Goal: Contribute content: Contribute content

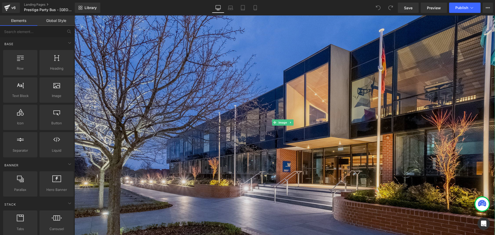
scroll to position [52, 0]
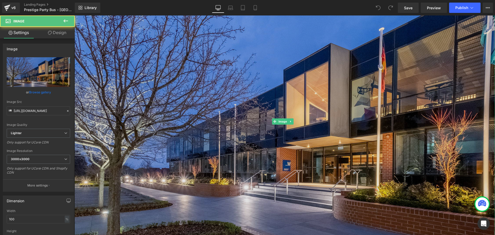
click at [286, 69] on img at bounding box center [284, 121] width 420 height 236
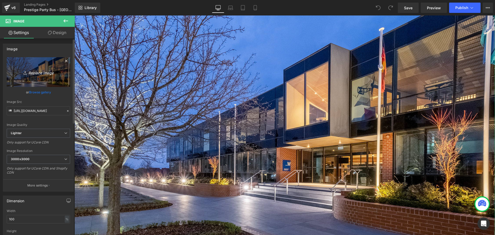
click at [31, 72] on icon "Replace Image" at bounding box center [38, 72] width 41 height 6
type input "C:\fakepath\Havit_2.jpg"
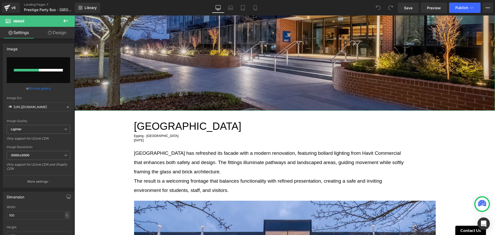
scroll to position [103, 0]
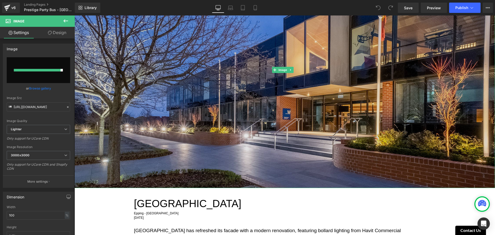
type input "[URL][DOMAIN_NAME]"
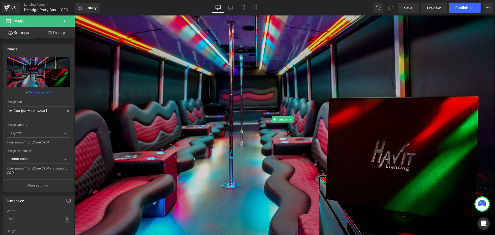
scroll to position [180, 0]
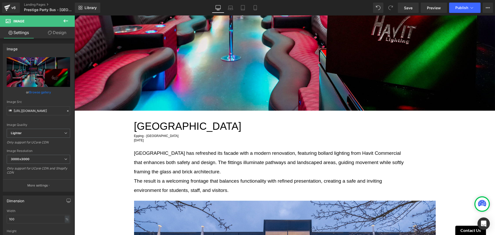
click at [74, 15] on div at bounding box center [74, 15] width 0 height 0
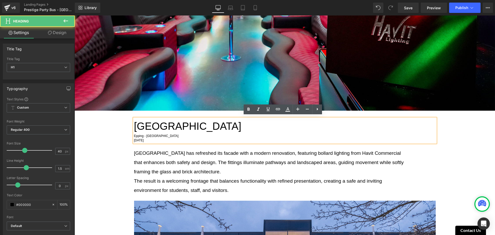
click at [177, 121] on h1 "[GEOGRAPHIC_DATA]" at bounding box center [285, 125] width 302 height 15
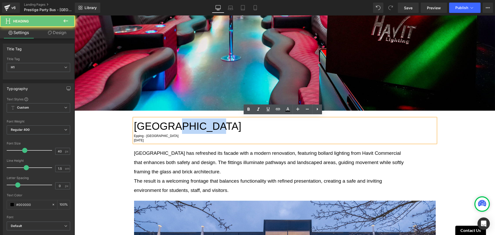
click at [177, 121] on h1 "[GEOGRAPHIC_DATA]" at bounding box center [285, 125] width 302 height 15
click at [176, 122] on h1 "[GEOGRAPHIC_DATA]" at bounding box center [285, 125] width 302 height 15
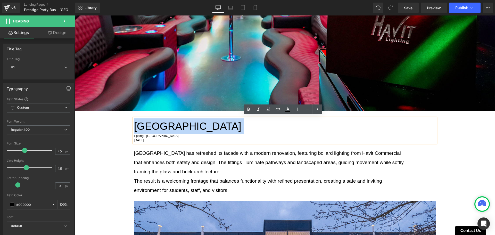
click at [176, 122] on h1 "[GEOGRAPHIC_DATA]" at bounding box center [285, 125] width 302 height 15
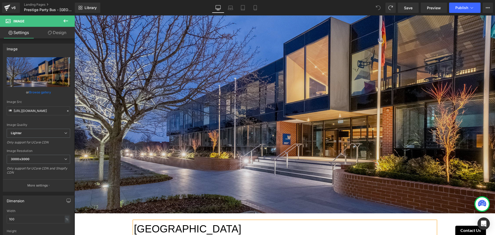
scroll to position [129, 0]
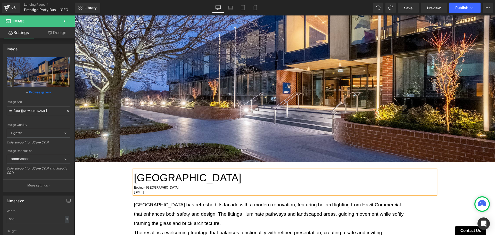
click at [194, 179] on h1 "[GEOGRAPHIC_DATA]" at bounding box center [285, 177] width 302 height 15
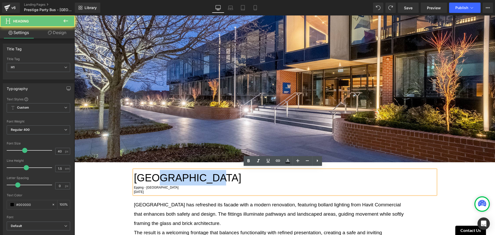
drag, startPoint x: 204, startPoint y: 175, endPoint x: 181, endPoint y: 175, distance: 22.9
click at [155, 174] on h1 "[GEOGRAPHIC_DATA]" at bounding box center [285, 177] width 302 height 15
click at [207, 177] on h1 "[GEOGRAPHIC_DATA]" at bounding box center [285, 177] width 302 height 15
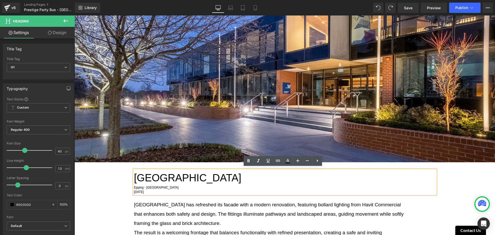
click at [194, 176] on h1 "[GEOGRAPHIC_DATA]" at bounding box center [285, 177] width 302 height 15
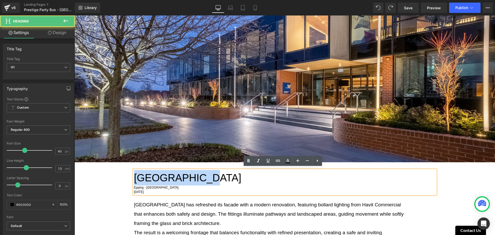
drag, startPoint x: 198, startPoint y: 176, endPoint x: 114, endPoint y: 175, distance: 84.5
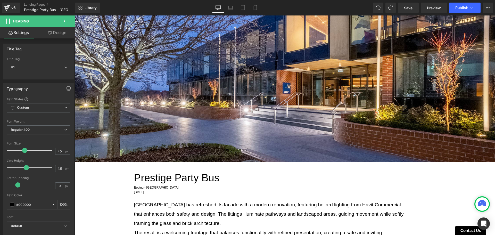
click at [291, 13] on div "Library Desktop Desktop Laptop Tablet Mobile Save Preview Publish Scheduled Vie…" at bounding box center [285, 7] width 420 height 15
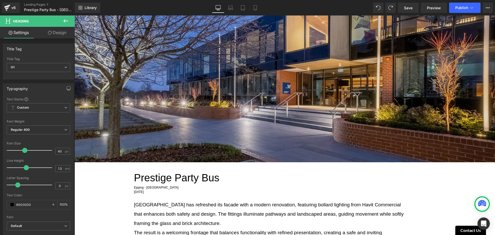
click at [295, 50] on img at bounding box center [284, 44] width 420 height 236
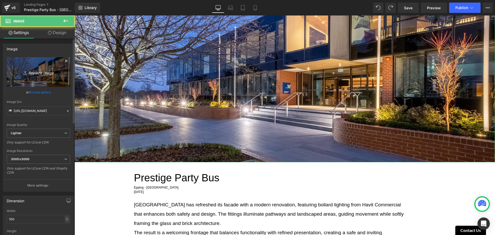
click at [51, 72] on icon "Replace Image" at bounding box center [38, 72] width 41 height 6
type input "C:\fakepath\Havit_2.jpg"
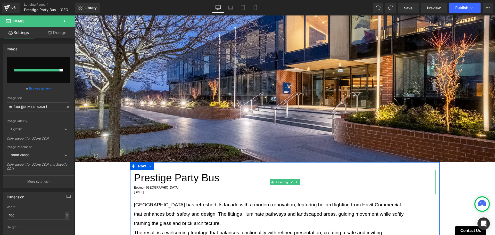
type input "[URL][DOMAIN_NAME]"
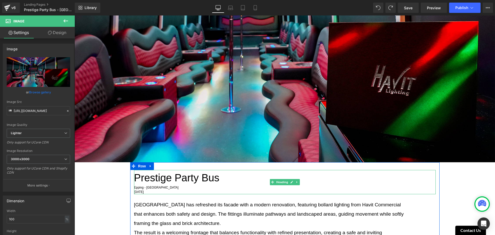
click at [158, 185] on div "Epping - [GEOGRAPHIC_DATA]" at bounding box center [285, 187] width 302 height 4
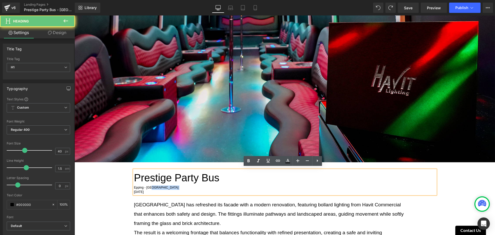
click at [158, 185] on div "Epping - [GEOGRAPHIC_DATA]" at bounding box center [285, 187] width 302 height 4
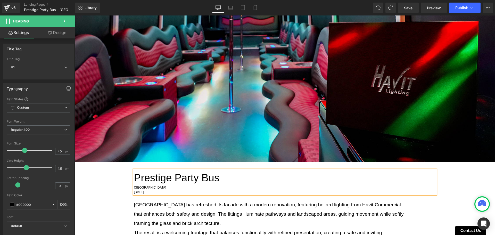
click at [158, 185] on div "[GEOGRAPHIC_DATA]" at bounding box center [285, 187] width 302 height 4
click at [139, 187] on span "[GEOGRAPHIC_DATA] - [GEOGRAPHIC_DATA]" at bounding box center [167, 188] width 67 height 4
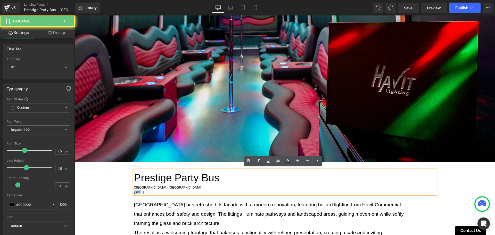
drag, startPoint x: 137, startPoint y: 189, endPoint x: 110, endPoint y: 191, distance: 26.7
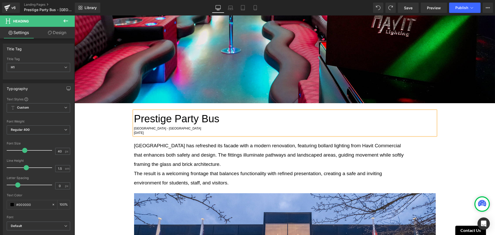
scroll to position [206, 0]
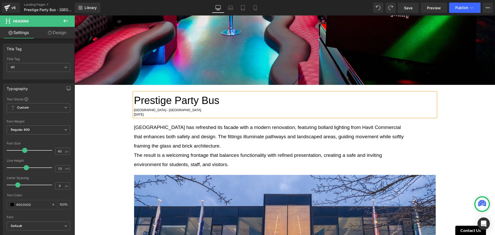
click at [241, 144] on p "[GEOGRAPHIC_DATA] has refreshed its facade with a modern renovation, featuring …" at bounding box center [269, 137] width 271 height 28
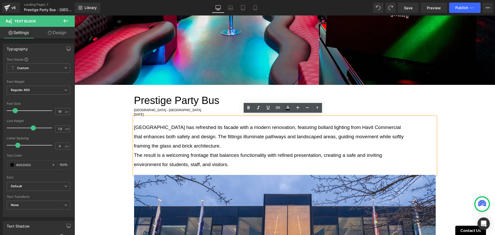
click at [276, 135] on p "[GEOGRAPHIC_DATA] has refreshed its facade with a modern renovation, featuring …" at bounding box center [269, 137] width 271 height 28
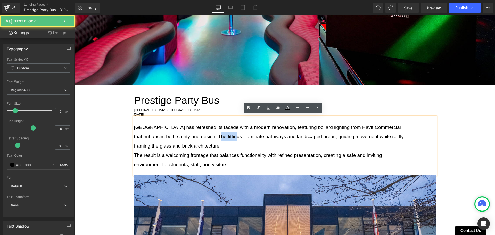
click at [276, 135] on p "[GEOGRAPHIC_DATA] has refreshed its facade with a modern renovation, featuring …" at bounding box center [269, 137] width 271 height 28
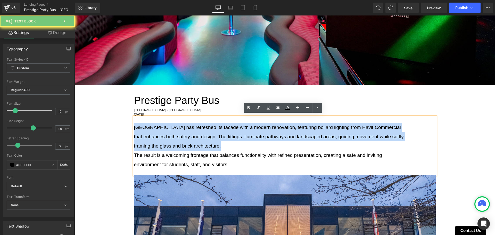
click at [276, 135] on p "[GEOGRAPHIC_DATA] has refreshed its facade with a modern renovation, featuring …" at bounding box center [269, 137] width 271 height 28
click at [281, 141] on p "[GEOGRAPHIC_DATA] has refreshed its facade with a modern renovation, featuring …" at bounding box center [269, 137] width 271 height 28
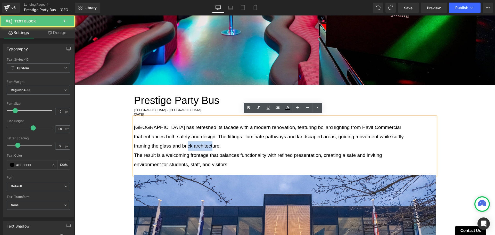
click at [281, 141] on p "[GEOGRAPHIC_DATA] has refreshed its facade with a modern renovation, featuring …" at bounding box center [269, 137] width 271 height 28
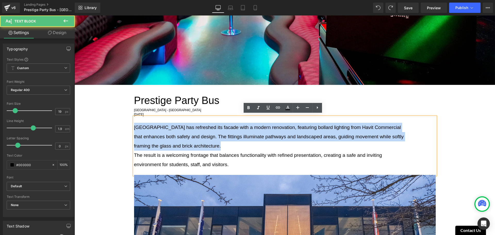
click at [281, 141] on p "[GEOGRAPHIC_DATA] has refreshed its facade with a modern renovation, featuring …" at bounding box center [269, 137] width 271 height 28
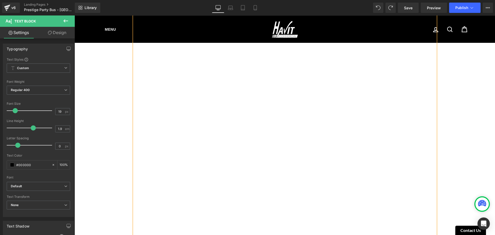
scroll to position [1644, 0]
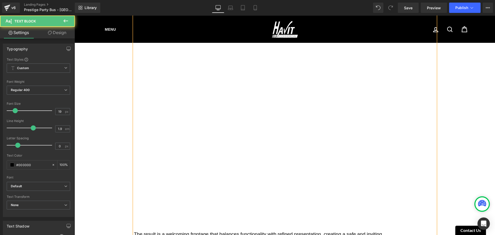
click at [244, 127] on p at bounding box center [269, 131] width 271 height 9
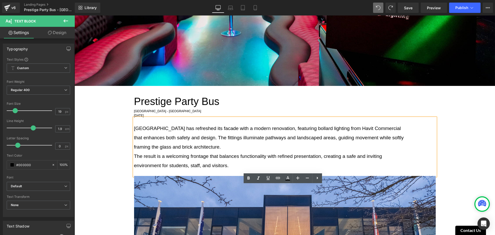
scroll to position [206, 0]
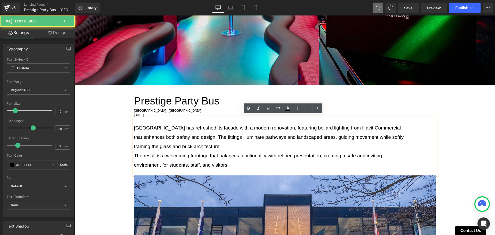
click at [293, 139] on p "[GEOGRAPHIC_DATA] has refreshed its facade with a modern renovation, featuring …" at bounding box center [269, 137] width 271 height 28
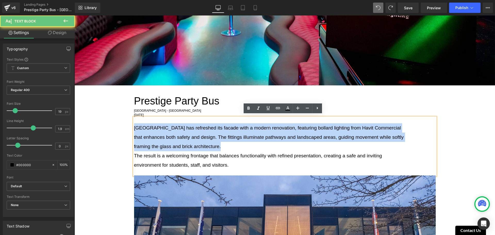
click at [293, 139] on p "[GEOGRAPHIC_DATA] has refreshed its facade with a modern renovation, featuring …" at bounding box center [269, 137] width 271 height 28
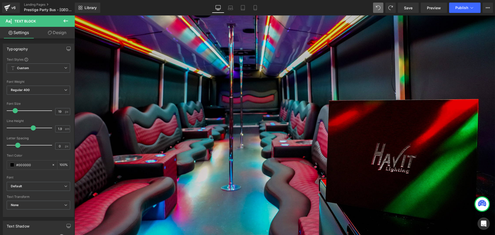
scroll to position [129, 0]
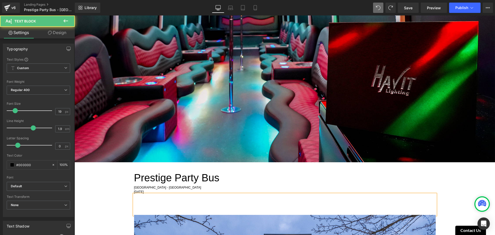
click at [219, 201] on p at bounding box center [269, 204] width 271 height 9
click at [225, 204] on div at bounding box center [285, 204] width 302 height 21
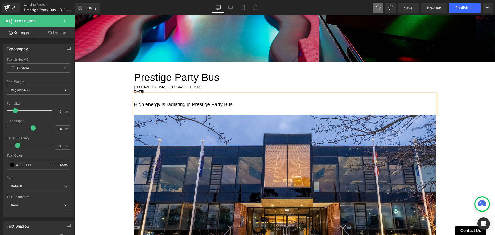
scroll to position [147, 0]
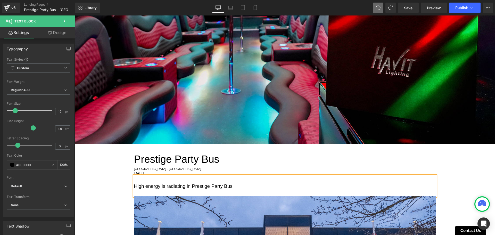
click at [261, 185] on div "High energy is radiating in Prestige Party Bus" at bounding box center [285, 185] width 302 height 21
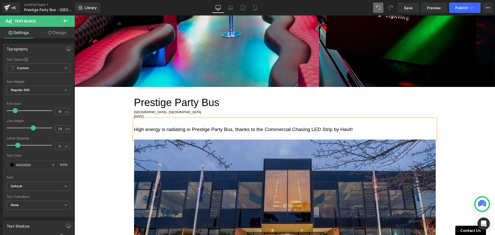
scroll to position [283, 0]
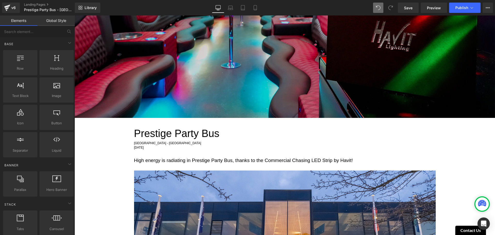
scroll to position [258, 0]
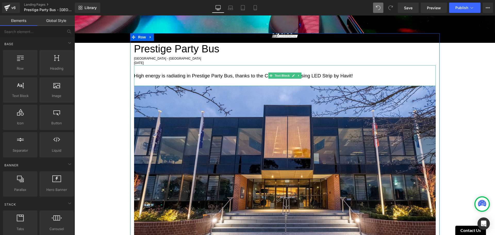
click at [221, 72] on div "High energy is radiating in Prestige Party Bus, thanks to the Commercial Chasin…" at bounding box center [285, 75] width 302 height 21
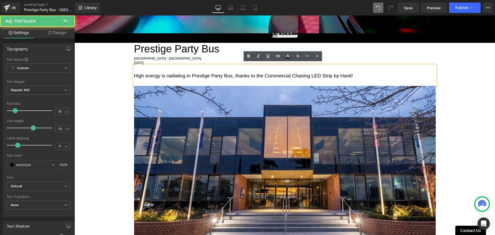
click at [319, 77] on div "High energy is radiating in Prestige Party Bus, thanks to the Commercial Chasin…" at bounding box center [285, 75] width 302 height 21
click at [376, 77] on div "High energy is radiating in Prestige Party Bus, thanks to the Commercial Chasin…" at bounding box center [285, 75] width 302 height 21
click at [195, 76] on div "High energy is radiating in Prestige Party Bus, thanks to the Commercial Chasin…" at bounding box center [285, 75] width 302 height 21
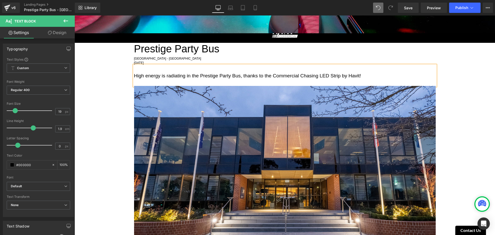
click at [392, 75] on div "High energy is radiating in the Prestige Party Bus, thanks to the Commercial Ch…" at bounding box center [285, 75] width 302 height 21
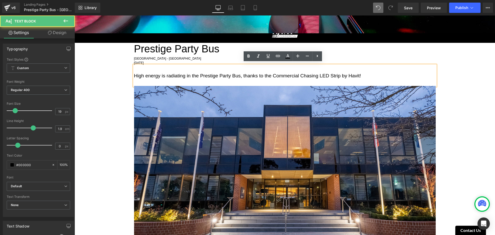
click at [256, 74] on div "High energy is radiating in the Prestige Party Bus, thanks to the Commercial Ch…" at bounding box center [285, 75] width 302 height 21
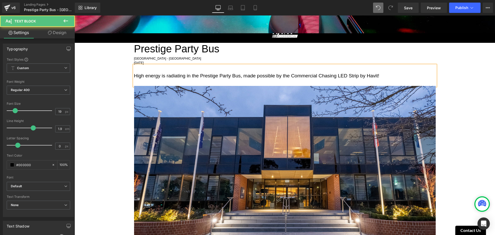
click at [405, 76] on div "High energy is radiating in the Prestige Party Bus, made possible by the Commer…" at bounding box center [285, 75] width 302 height 21
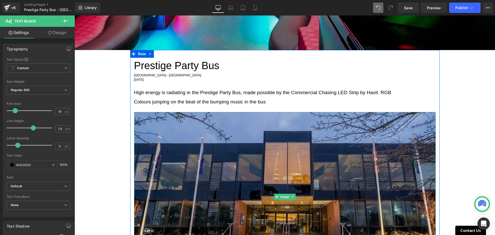
click at [247, 151] on img at bounding box center [285, 197] width 302 height 170
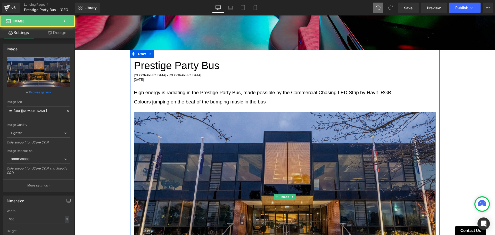
scroll to position [232, 0]
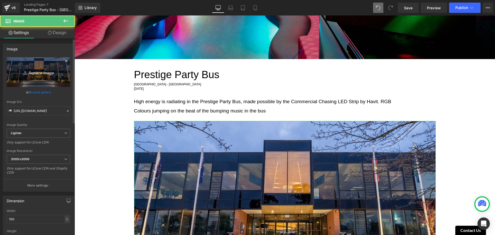
click at [29, 72] on icon "Replace Image" at bounding box center [38, 72] width 41 height 6
type input "C:\fakepath\Havit_3.jpg"
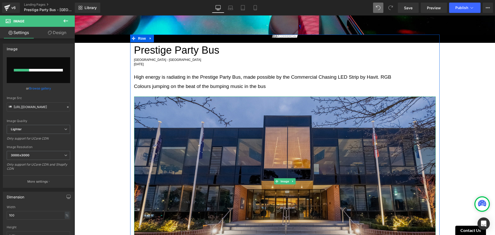
scroll to position [283, 0]
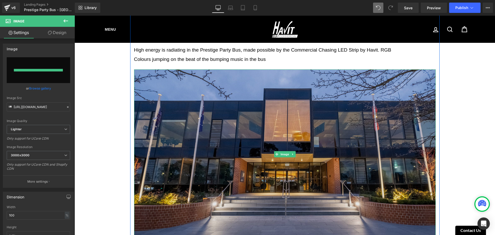
type input "[URL][DOMAIN_NAME]"
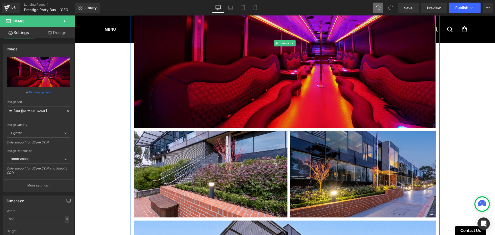
scroll to position [412, 0]
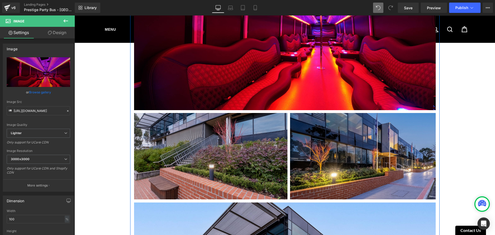
click at [197, 159] on img at bounding box center [210, 156] width 153 height 86
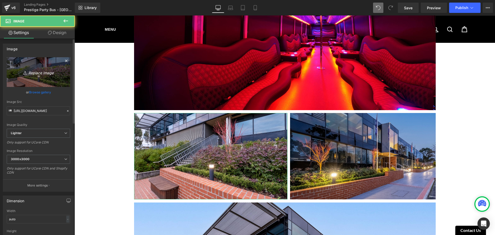
click at [33, 66] on link "Replace Image" at bounding box center [38, 72] width 63 height 30
type input "C:\fakepath\Havit_7.jpg"
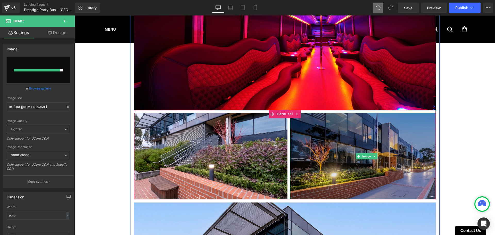
type input "[URL][DOMAIN_NAME]"
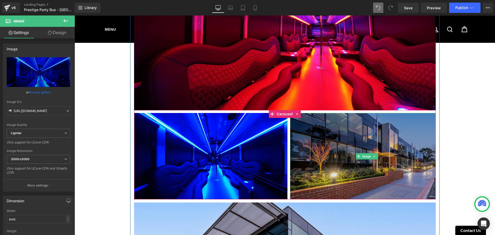
click at [310, 132] on img at bounding box center [366, 156] width 153 height 86
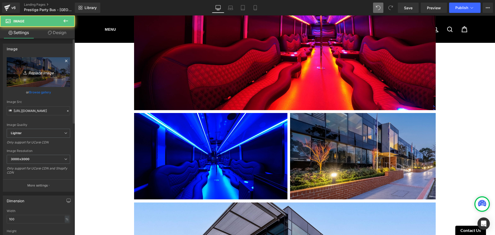
click at [34, 70] on icon "Replace Image" at bounding box center [38, 72] width 41 height 6
type input "C:\fakepath\Havit_5.jpg"
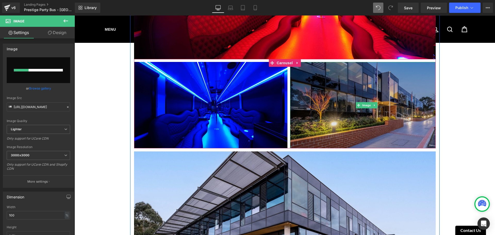
scroll to position [464, 0]
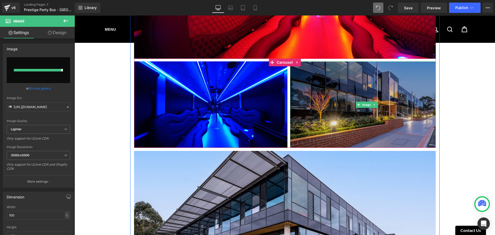
type input "[URL][DOMAIN_NAME]"
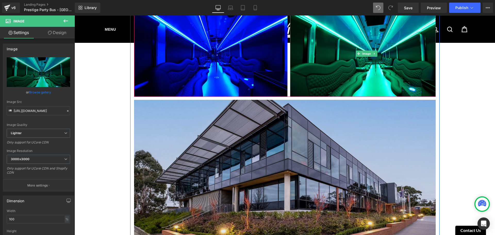
scroll to position [515, 0]
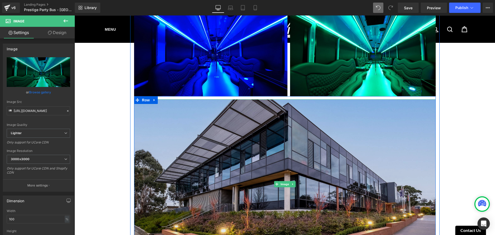
click at [339, 163] on img at bounding box center [285, 184] width 302 height 170
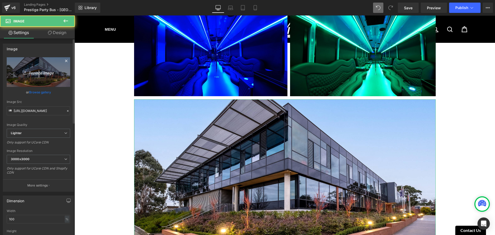
click at [48, 66] on link "Replace Image" at bounding box center [38, 72] width 63 height 30
type input "C:\fakepath\Havit_11.jpg"
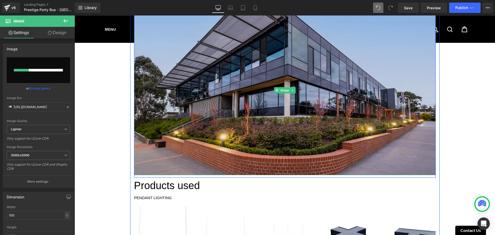
scroll to position [618, 0]
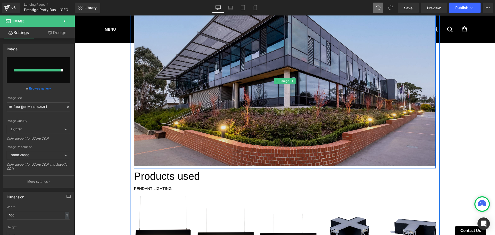
type input "[URL][DOMAIN_NAME]"
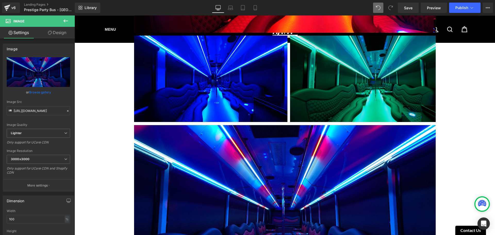
scroll to position [438, 0]
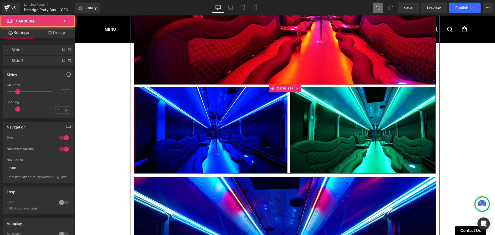
click at [287, 123] on div "Image Image" at bounding box center [290, 130] width 312 height 86
click at [287, 85] on span "Carousel" at bounding box center [284, 89] width 19 height 8
click at [296, 86] on icon at bounding box center [298, 88] width 4 height 4
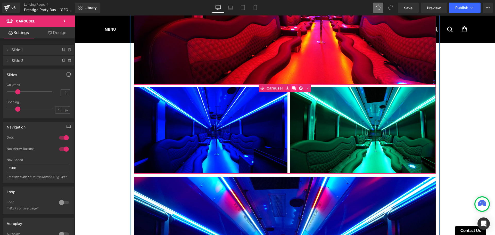
click at [292, 86] on icon at bounding box center [294, 88] width 4 height 4
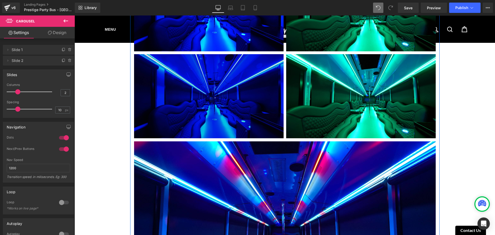
scroll to position [526, 0]
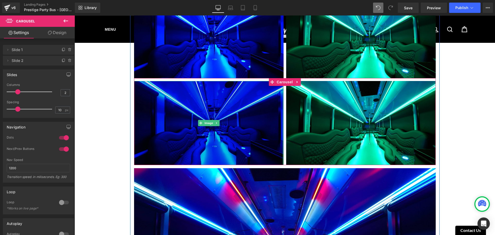
click at [280, 102] on div "Image" at bounding box center [208, 123] width 149 height 84
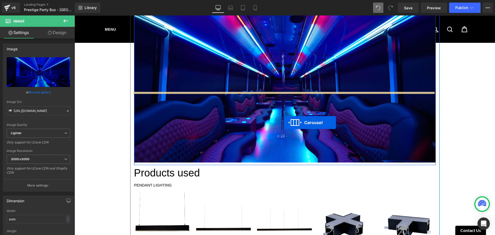
scroll to position [655, 0]
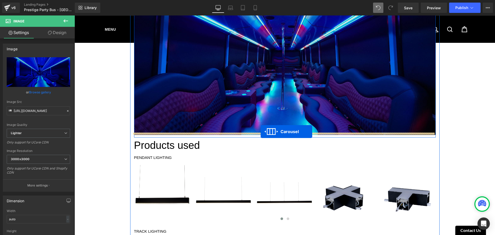
drag, startPoint x: 270, startPoint y: 79, endPoint x: 261, endPoint y: 131, distance: 53.6
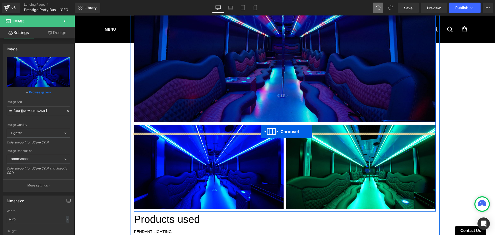
scroll to position [642, 0]
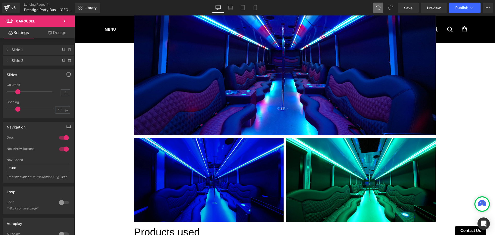
click at [198, 173] on img at bounding box center [208, 180] width 149 height 84
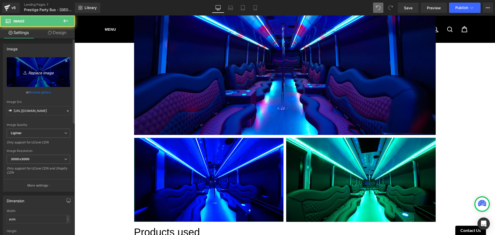
click at [48, 82] on link "Replace Image" at bounding box center [38, 72] width 63 height 30
type input "C:\fakepath\Havit_14.jpg"
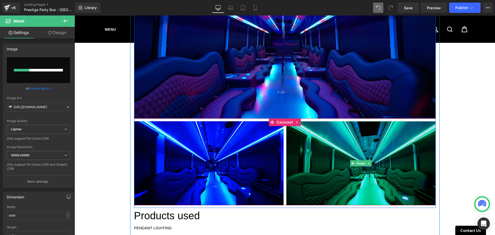
scroll to position [668, 0]
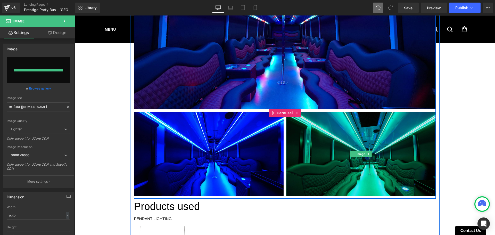
type input "[URL][DOMAIN_NAME]"
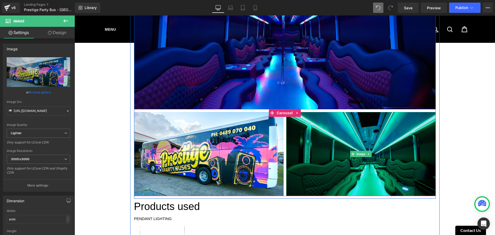
click at [341, 132] on img at bounding box center [360, 154] width 149 height 84
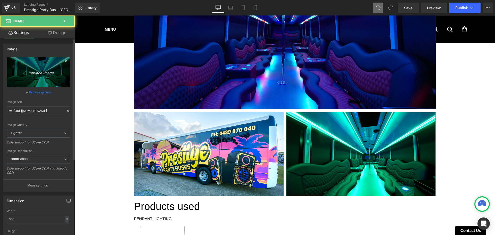
click at [30, 75] on icon "Replace Image" at bounding box center [38, 72] width 41 height 6
type input "C:\fakepath\Havit_16.jpg"
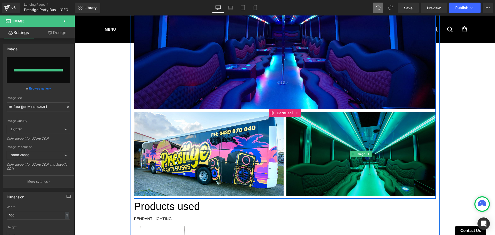
type input "[URL][DOMAIN_NAME]"
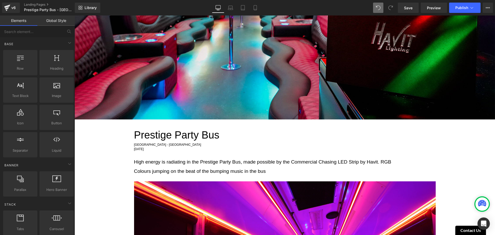
scroll to position [206, 0]
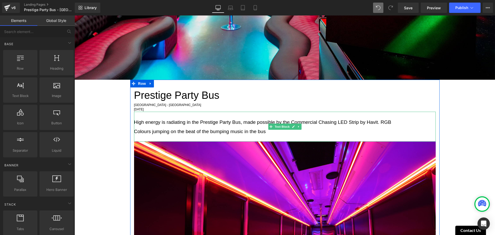
drag, startPoint x: 265, startPoint y: 126, endPoint x: 279, endPoint y: 127, distance: 14.0
click at [266, 126] on div "High energy is radiating in the Prestige Party Bus, made possible by the Commer…" at bounding box center [285, 127] width 302 height 30
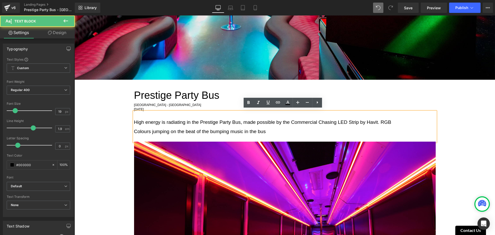
click at [314, 128] on div "High energy is radiating in the Prestige Party Bus, made possible by the Commer…" at bounding box center [285, 127] width 302 height 30
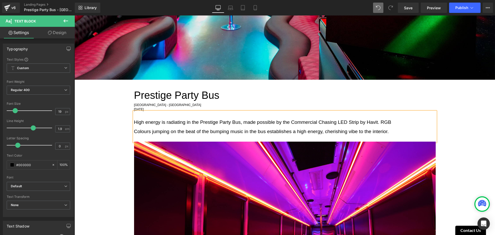
click at [356, 136] on div "High energy is radiating in the Prestige Party Bus, made possible by the Commer…" at bounding box center [285, 127] width 302 height 30
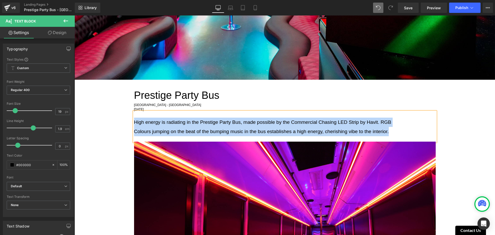
copy div "High energy is radiating in the Prestige Party Bus, made possible by the Commer…"
click at [186, 125] on div "High energy is radiating in the Prestige Party Bus, made possible by the Commer…" at bounding box center [285, 127] width 302 height 30
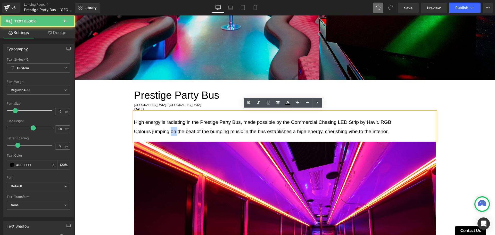
click at [186, 125] on div "High energy is radiating in the Prestige Party Bus, made possible by the Commer…" at bounding box center [285, 127] width 302 height 30
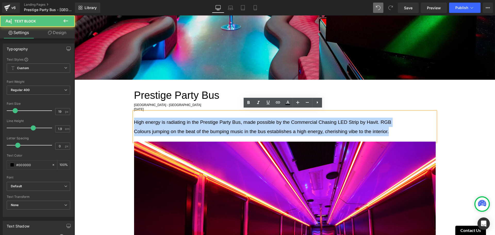
click at [186, 125] on div "High energy is radiating in the Prestige Party Bus, made possible by the Commer…" at bounding box center [285, 127] width 302 height 30
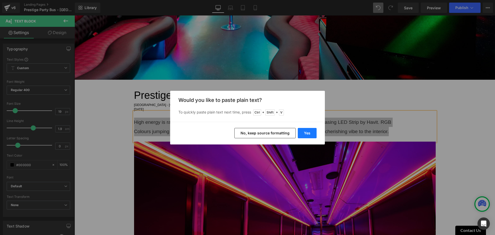
click at [302, 134] on button "Yes" at bounding box center [307, 133] width 19 height 10
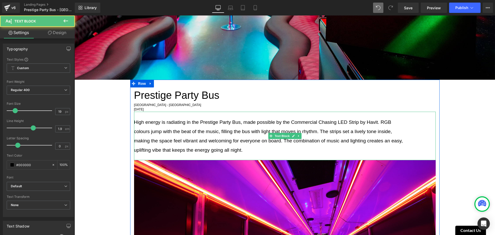
click at [228, 133] on div "High energy is radiating in the Prestige Party Bus, made possible by the Commer…" at bounding box center [285, 136] width 302 height 48
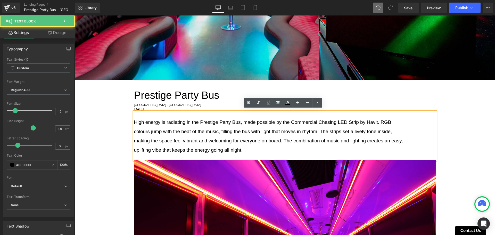
click at [349, 139] on div "High energy is radiating in the Prestige Party Bus, made possible by the Commer…" at bounding box center [285, 136] width 302 height 48
click at [346, 147] on div "High energy is radiating in the Prestige Party Bus, made possible by the Commer…" at bounding box center [285, 136] width 302 height 48
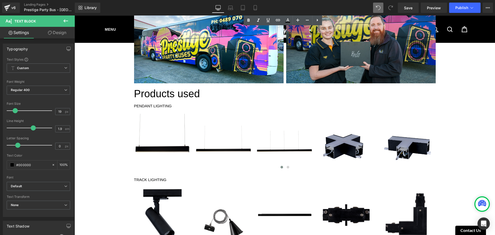
scroll to position [799, 0]
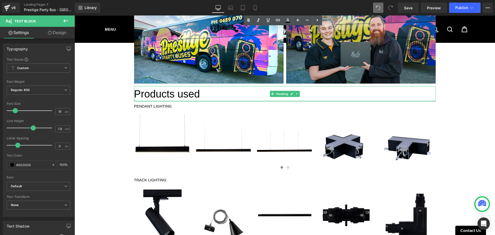
drag, startPoint x: 227, startPoint y: 98, endPoint x: 223, endPoint y: 104, distance: 7.7
click at [227, 98] on div "Products used Heading" at bounding box center [285, 93] width 302 height 15
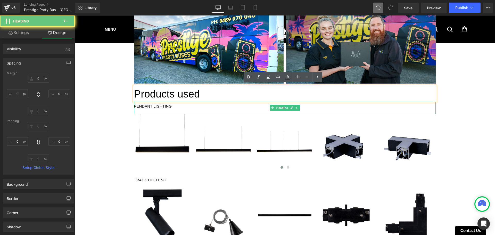
click at [223, 107] on h1 "PENDANT LIGHTING" at bounding box center [285, 106] width 302 height 6
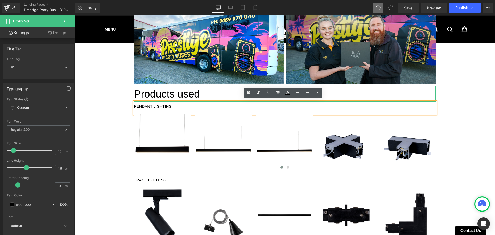
click at [220, 91] on h1 "Products used" at bounding box center [285, 93] width 302 height 15
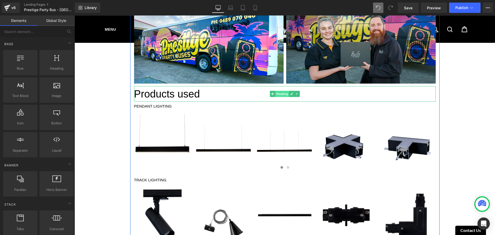
click at [278, 91] on span "Heading" at bounding box center [282, 94] width 14 height 6
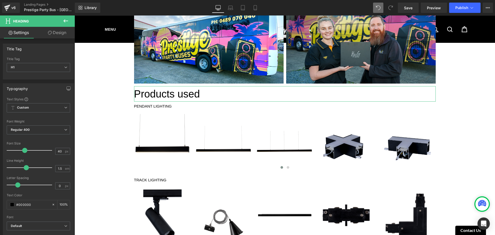
click at [51, 29] on link "Design" at bounding box center [56, 33] width 37 height 12
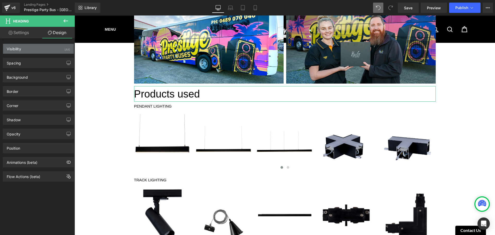
click at [35, 46] on div "Visibility (All)" at bounding box center [38, 49] width 71 height 10
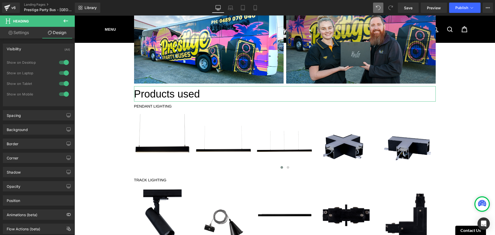
click at [62, 64] on div at bounding box center [64, 62] width 12 height 8
click at [61, 74] on div at bounding box center [64, 73] width 12 height 8
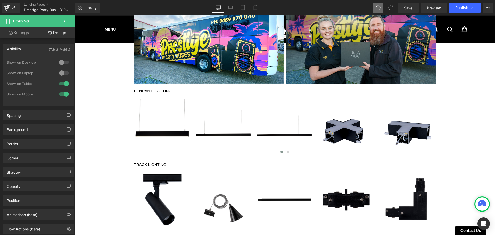
click at [62, 79] on div at bounding box center [64, 83] width 12 height 8
click at [63, 86] on div at bounding box center [64, 83] width 12 height 8
click at [63, 91] on div at bounding box center [64, 94] width 12 height 8
click at [62, 85] on div at bounding box center [64, 83] width 12 height 8
click at [234, 5] on link "Laptop" at bounding box center [230, 8] width 12 height 10
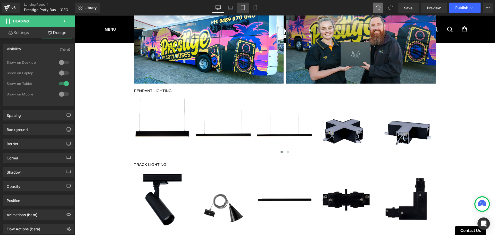
scroll to position [0, 0]
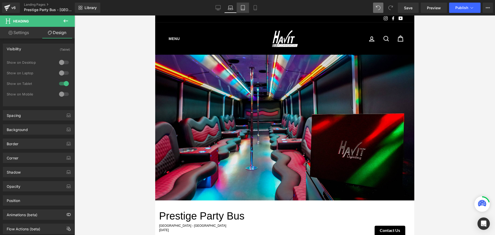
click at [244, 10] on icon at bounding box center [242, 7] width 5 height 5
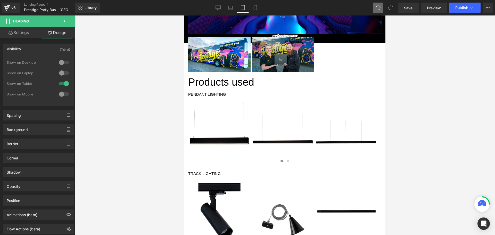
scroll to position [475, 0]
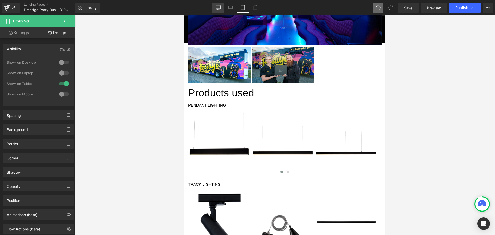
click at [218, 9] on icon at bounding box center [217, 7] width 5 height 5
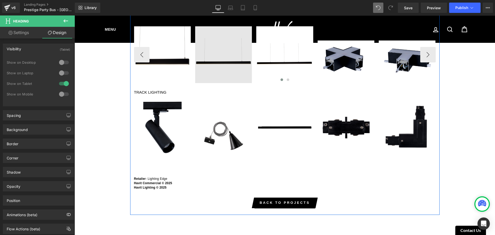
scroll to position [825, 0]
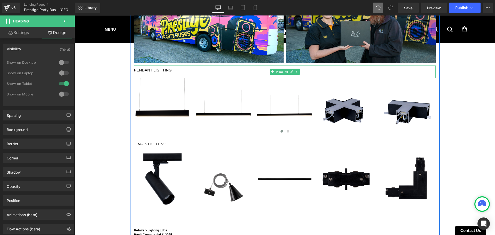
click at [179, 68] on h1 "PENDANT LIGHTING" at bounding box center [285, 70] width 302 height 6
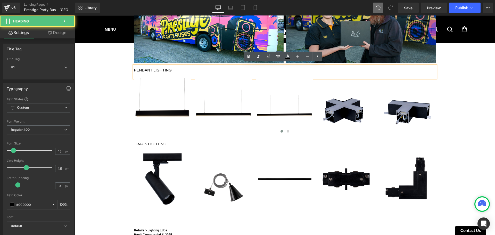
click at [323, 68] on h1 "PENDANT LIGHTING" at bounding box center [285, 70] width 302 height 6
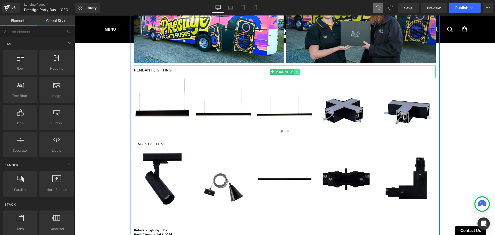
click at [296, 71] on icon at bounding box center [296, 72] width 1 height 2
click at [298, 70] on icon at bounding box center [299, 71] width 3 height 3
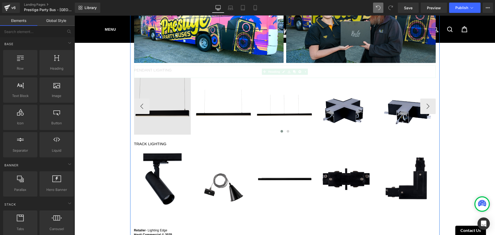
scroll to position [819, 0]
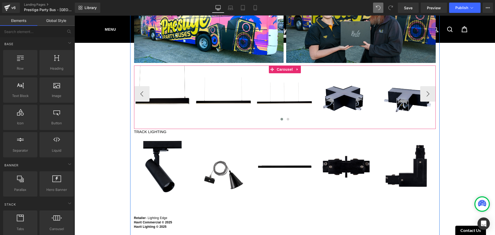
click at [218, 118] on div at bounding box center [285, 119] width 302 height 6
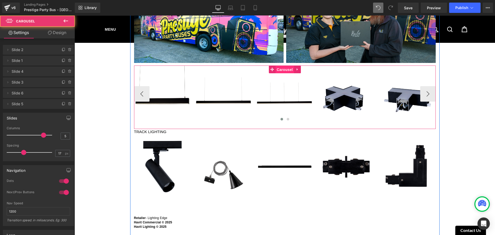
click at [284, 68] on span "Carousel" at bounding box center [284, 70] width 19 height 8
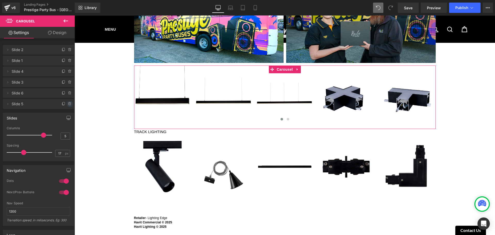
click at [69, 104] on icon at bounding box center [69, 103] width 0 height 1
click at [67, 104] on button "Delete" at bounding box center [64, 104] width 16 height 7
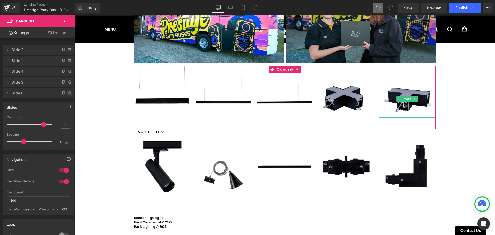
click at [67, 94] on span at bounding box center [70, 93] width 6 height 6
click at [65, 94] on button "Delete" at bounding box center [64, 93] width 16 height 7
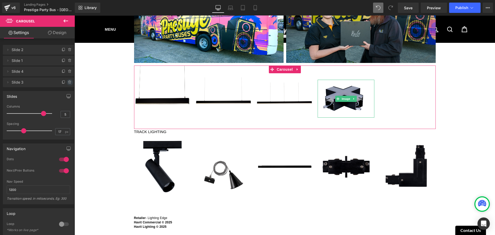
click at [69, 83] on icon at bounding box center [69, 82] width 0 height 1
click at [68, 82] on button "Delete" at bounding box center [64, 82] width 16 height 7
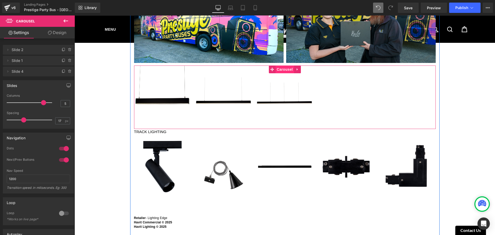
click at [286, 67] on span "Carousel" at bounding box center [284, 69] width 19 height 8
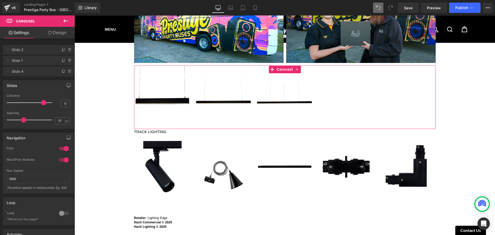
click at [48, 34] on icon at bounding box center [50, 33] width 4 height 4
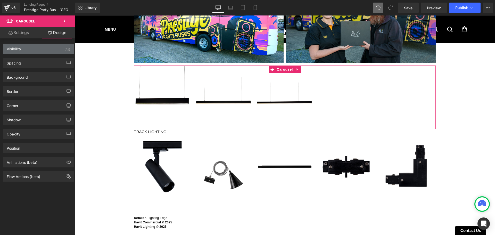
click at [49, 46] on div "Visibility (All)" at bounding box center [38, 49] width 71 height 10
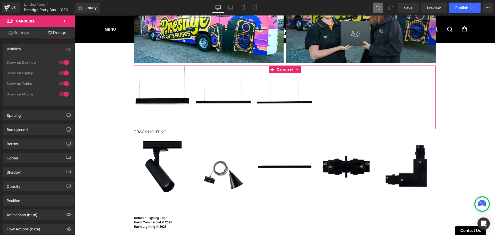
click at [59, 72] on div at bounding box center [64, 73] width 12 height 8
click at [64, 58] on div "1 Show on Desktop 0 Show on Laptop 1 Show on Tablet 1 Show on Mobile" at bounding box center [38, 79] width 63 height 45
click at [63, 66] on div at bounding box center [64, 62] width 12 height 8
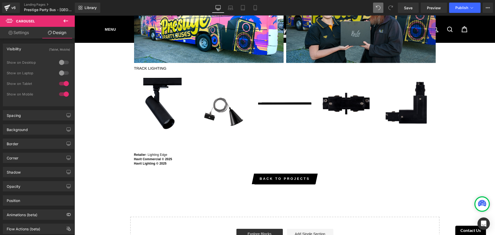
click at [62, 94] on div at bounding box center [64, 94] width 12 height 8
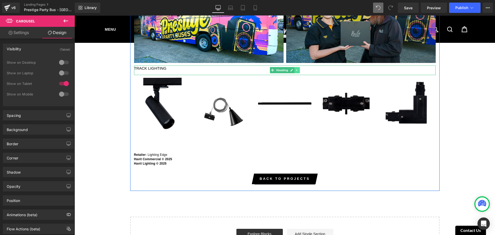
click at [297, 69] on link at bounding box center [296, 70] width 5 height 6
click at [298, 69] on icon at bounding box center [299, 70] width 3 height 3
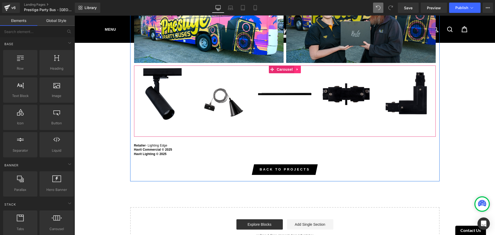
click at [297, 68] on icon at bounding box center [298, 70] width 4 height 4
click at [299, 68] on icon at bounding box center [301, 70] width 4 height 4
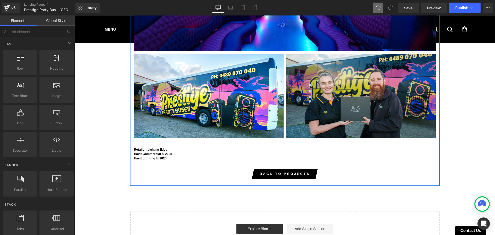
scroll to position [742, 0]
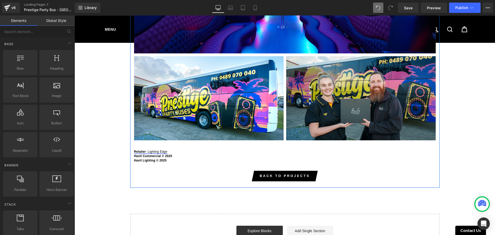
click at [160, 150] on link "Retailer - Lighting Edge" at bounding box center [150, 152] width 33 height 4
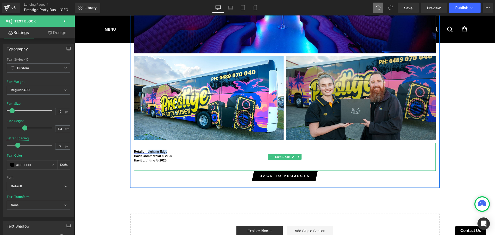
drag, startPoint x: 168, startPoint y: 149, endPoint x: 147, endPoint y: 149, distance: 21.1
click at [147, 149] on p "Retailer - Lighting Edge" at bounding box center [285, 151] width 302 height 4
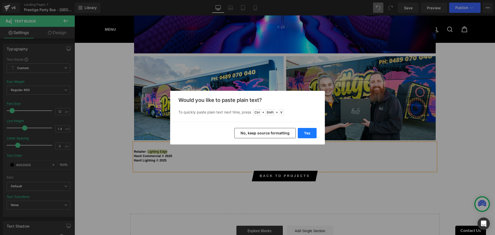
click at [308, 132] on button "Yes" at bounding box center [307, 133] width 19 height 10
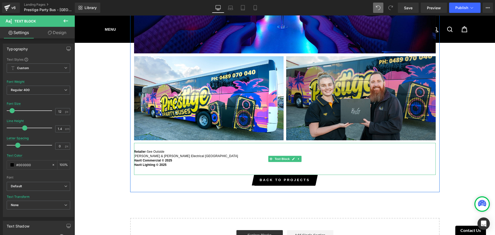
click at [162, 150] on p "Retailer - See outside" at bounding box center [285, 151] width 302 height 4
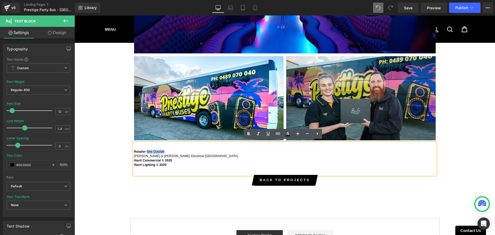
drag, startPoint x: 158, startPoint y: 149, endPoint x: 146, endPoint y: 149, distance: 12.1
click at [146, 149] on p "Retailer - See outside" at bounding box center [285, 151] width 302 height 4
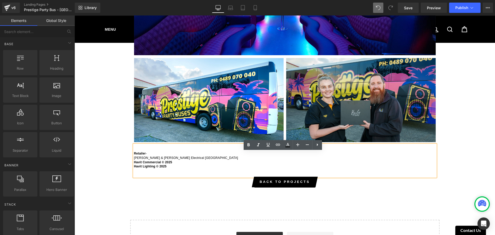
scroll to position [784, 0]
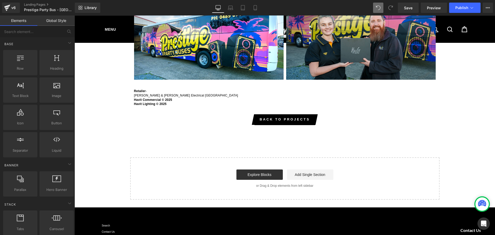
click at [60, 19] on link "Global Style" at bounding box center [55, 20] width 37 height 10
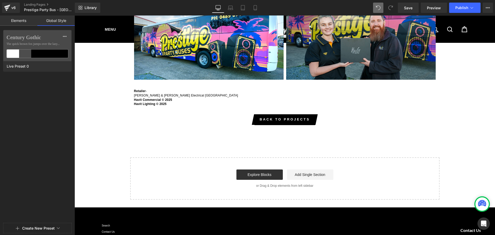
click at [30, 21] on link "Elements" at bounding box center [18, 20] width 37 height 10
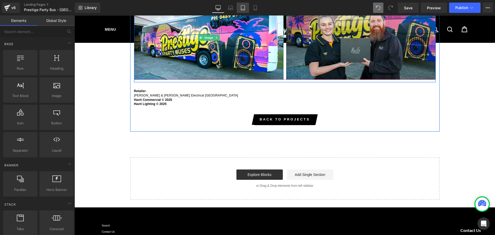
click at [242, 10] on icon at bounding box center [242, 7] width 5 height 5
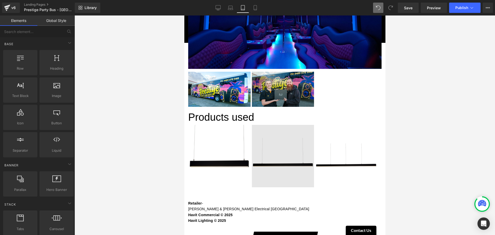
scroll to position [407, 0]
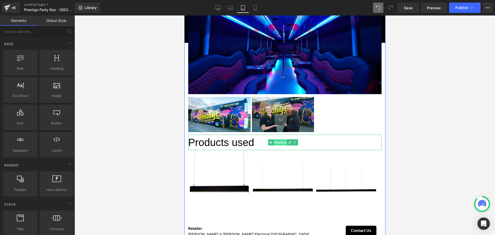
click at [283, 139] on span "Heading" at bounding box center [280, 142] width 14 height 6
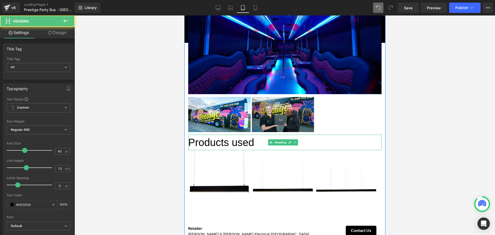
click at [320, 135] on h1 "Products used" at bounding box center [284, 142] width 193 height 15
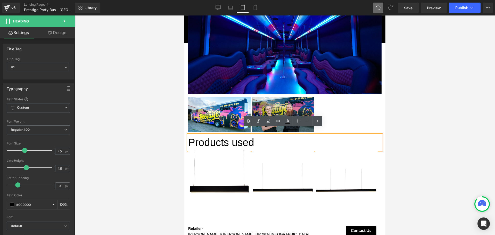
click at [257, 136] on h1 "Products used" at bounding box center [284, 142] width 193 height 15
click at [274, 139] on h1 "Products used" at bounding box center [284, 142] width 193 height 15
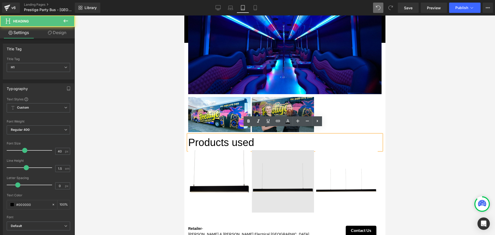
click at [286, 168] on img at bounding box center [283, 181] width 62 height 62
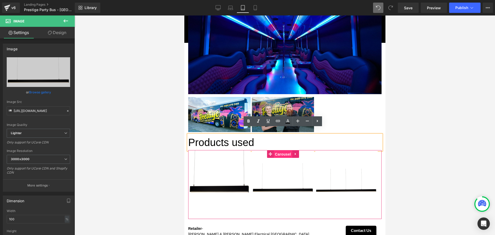
click at [280, 150] on span "Carousel" at bounding box center [282, 154] width 19 height 8
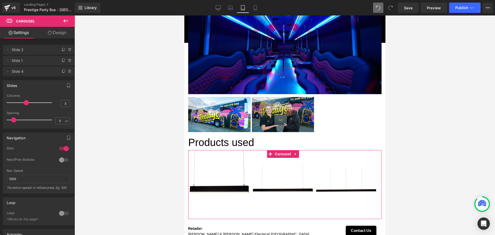
click at [60, 38] on link "Design" at bounding box center [56, 33] width 37 height 12
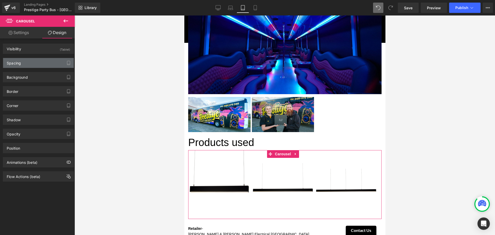
click at [32, 63] on div "Spacing" at bounding box center [38, 63] width 71 height 10
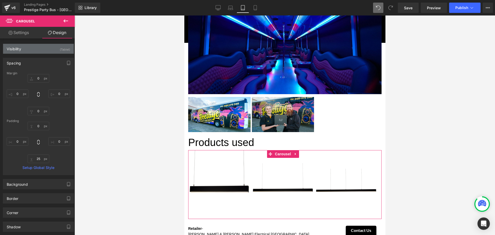
click at [33, 51] on div "Visibility (Tablet)" at bounding box center [38, 49] width 71 height 10
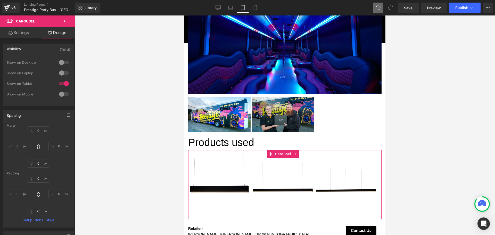
click at [63, 94] on div at bounding box center [64, 94] width 12 height 8
click at [64, 71] on div at bounding box center [64, 73] width 12 height 8
click at [63, 58] on div at bounding box center [64, 62] width 12 height 8
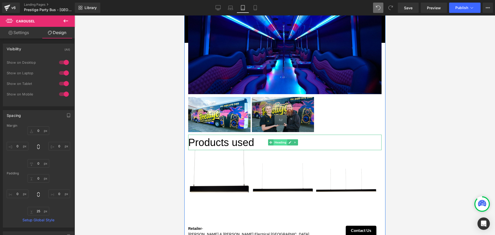
click at [282, 139] on span "Heading" at bounding box center [280, 142] width 14 height 6
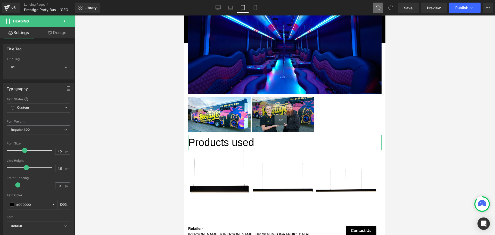
drag, startPoint x: 48, startPoint y: 34, endPoint x: 58, endPoint y: 56, distance: 24.0
click at [48, 34] on icon at bounding box center [50, 33] width 4 height 4
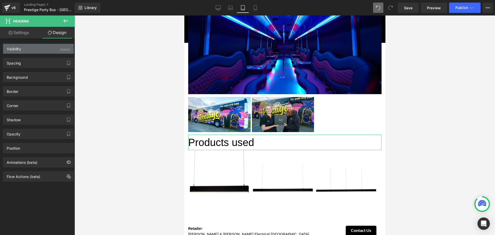
click at [47, 49] on div "Visibility (Tablet)" at bounding box center [38, 49] width 71 height 10
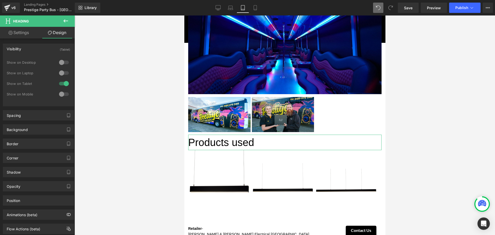
click at [62, 71] on div at bounding box center [64, 73] width 12 height 8
click at [65, 59] on div at bounding box center [64, 62] width 12 height 8
click at [62, 94] on div at bounding box center [64, 94] width 12 height 8
click at [219, 8] on icon at bounding box center [217, 7] width 5 height 5
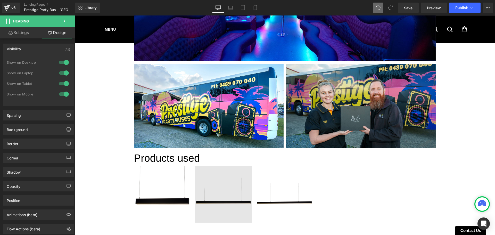
scroll to position [748, 0]
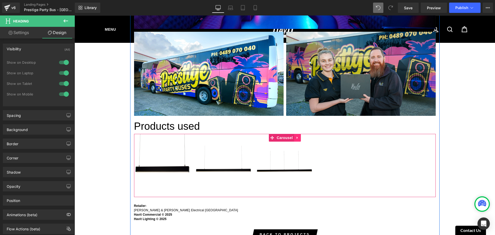
click at [296, 139] on icon at bounding box center [298, 138] width 4 height 4
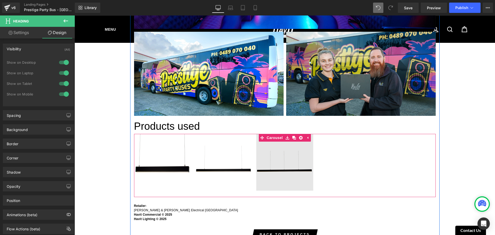
click at [298, 160] on img at bounding box center [284, 162] width 57 height 57
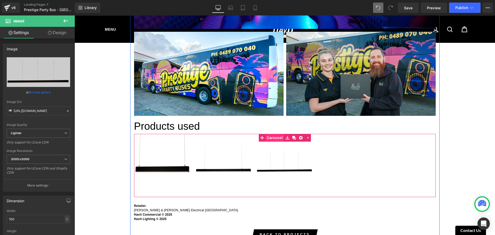
click at [280, 141] on span "Carousel" at bounding box center [274, 138] width 19 height 8
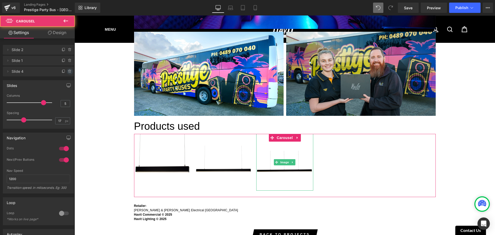
click at [65, 69] on div at bounding box center [67, 69] width 13 height 6
click at [68, 70] on icon at bounding box center [69, 70] width 3 height 0
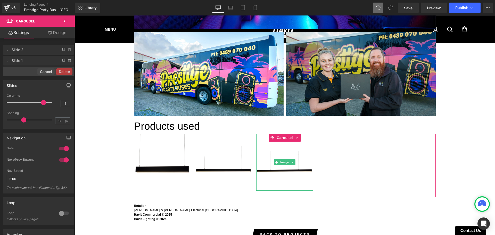
click at [67, 70] on button "Delete" at bounding box center [64, 71] width 16 height 7
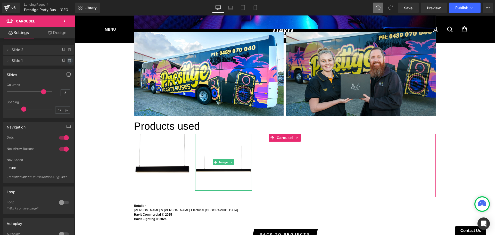
click at [68, 60] on icon at bounding box center [69, 60] width 3 height 0
click at [67, 59] on button "Delete" at bounding box center [65, 60] width 16 height 7
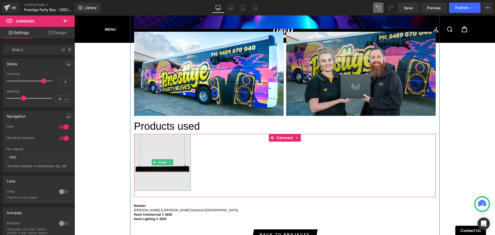
click at [165, 152] on img at bounding box center [162, 162] width 57 height 57
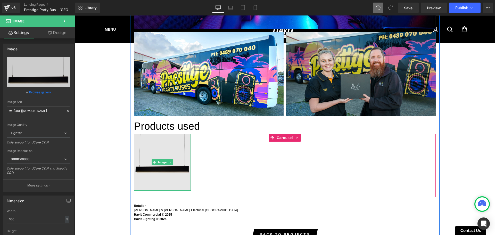
click at [161, 148] on img at bounding box center [162, 162] width 57 height 57
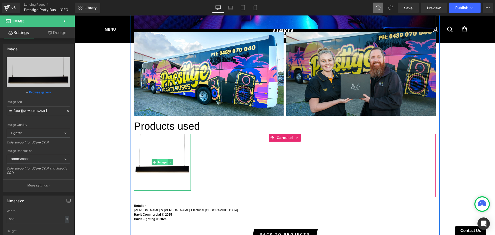
click at [162, 165] on span "Image" at bounding box center [162, 162] width 11 height 6
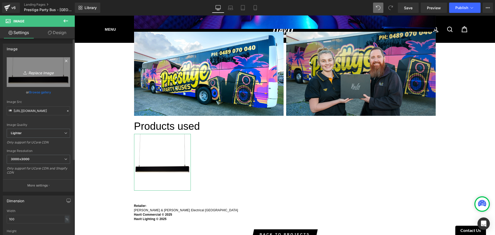
click at [42, 72] on icon "Replace Image" at bounding box center [38, 72] width 41 height 6
type input "C:\fakepath\HCP-3820140-U_HVT_201123_Z9C_7649_2000px.jpg"
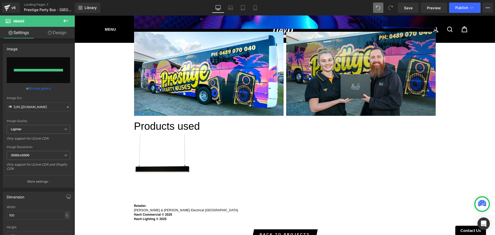
type input "[URL][DOMAIN_NAME]"
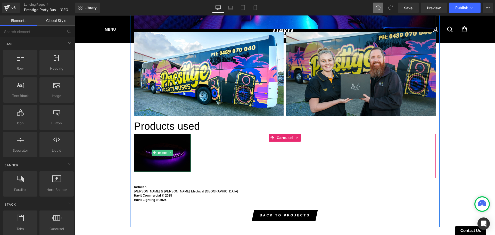
click at [177, 166] on img at bounding box center [162, 153] width 57 height 38
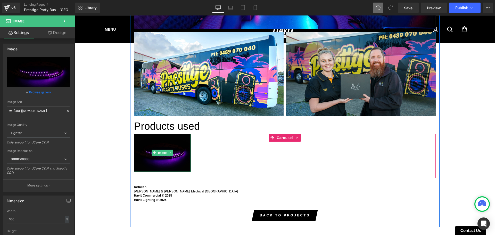
click at [161, 152] on img at bounding box center [162, 153] width 57 height 38
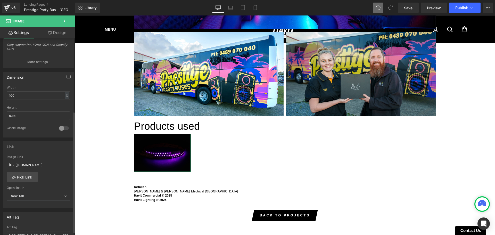
scroll to position [155, 0]
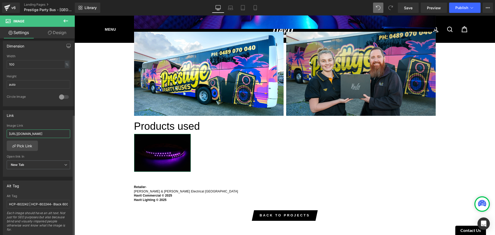
click at [44, 136] on input "[URL][DOMAIN_NAME]" at bounding box center [38, 133] width 63 height 9
paste input "3820140-14-4w-24v-dc-120led-rgb-ip20-chasing-led-strip?_pos=1&_sid=66e00c580&_s…"
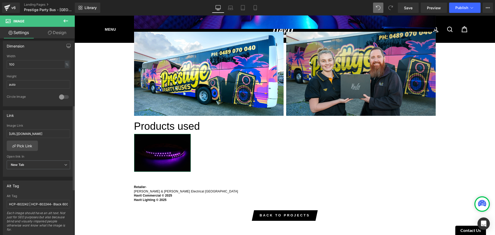
click at [45, 121] on div "Link [URL][DOMAIN_NAME] Image Link [URL][DOMAIN_NAME] Pick Link Current Tab New…" at bounding box center [38, 143] width 71 height 67
click at [47, 132] on input "[URL][DOMAIN_NAME]" at bounding box center [38, 133] width 63 height 9
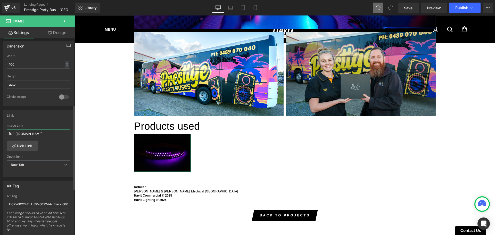
click at [39, 136] on input "[URL][DOMAIN_NAME]" at bounding box center [38, 133] width 63 height 9
paste input "text"
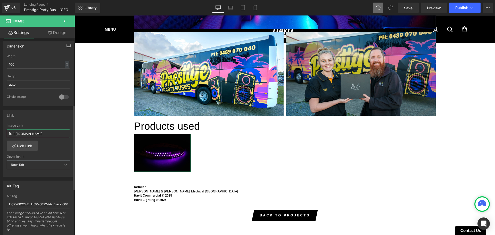
type input "[URL][DOMAIN_NAME]"
click at [49, 120] on div "Link [URL][DOMAIN_NAME] Image Link [URL][DOMAIN_NAME] Pick Link Current Tab New…" at bounding box center [38, 143] width 71 height 67
click at [61, 150] on div "[URL][DOMAIN_NAME] Image Link [URL][DOMAIN_NAME] Pick Link Current Tab New Tab …" at bounding box center [38, 150] width 71 height 53
click at [45, 209] on div "Alt Tag HCP-602242 | HCP-602244- Black 600mm 24w TRI Colour Proline Extensions …" at bounding box center [38, 214] width 63 height 41
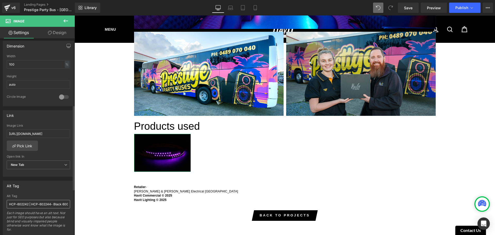
drag, startPoint x: 45, startPoint y: 208, endPoint x: 47, endPoint y: 206, distance: 2.9
click at [46, 208] on div "Alt Tag HCP-602242 | HCP-602244- Black 600mm 24w TRI Colour Proline Extensions …" at bounding box center [38, 214] width 63 height 41
click at [47, 206] on input "HCP-602242 | HCP-602244- Black 600mm 24w TRI Colour Proline Extensions" at bounding box center [38, 204] width 63 height 9
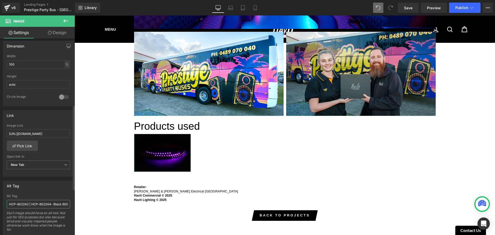
paste input "3820140 - 14.4w 24v DC 120LED RGB IP20 Chasing LED Strip"
type input "HCP-3820140 - 14.4w 24v DC 120LED RGB IP20 Chasing LED Strip"
click at [47, 193] on div "Alt Tag HCP-3820140 - 14.4w 24v DC 120LED RGB IP20 Chasing LED Strip Alt Tag HC…" at bounding box center [38, 207] width 71 height 55
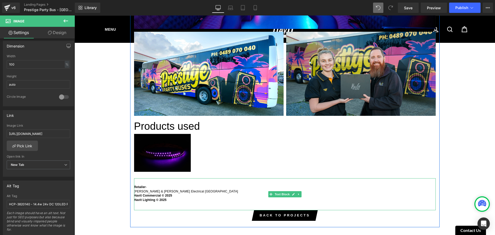
click at [175, 194] on p "[PERSON_NAME] & [PERSON_NAME] Electrical [GEOGRAPHIC_DATA]" at bounding box center [285, 191] width 302 height 4
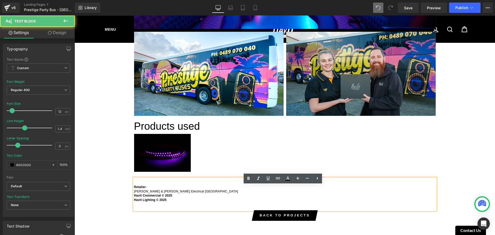
click at [134, 194] on p "[PERSON_NAME] & [PERSON_NAME] Electrical [GEOGRAPHIC_DATA]" at bounding box center [285, 191] width 302 height 4
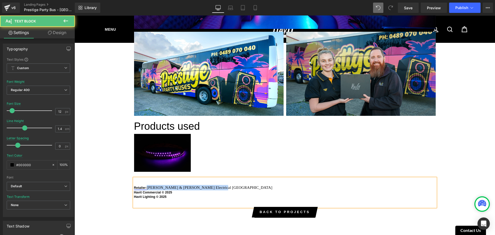
drag, startPoint x: 198, startPoint y: 197, endPoint x: 145, endPoint y: 195, distance: 53.4
click at [145, 190] on p "Retailer - [PERSON_NAME] & [PERSON_NAME] Electrical [GEOGRAPHIC_DATA]" at bounding box center [285, 187] width 302 height 5
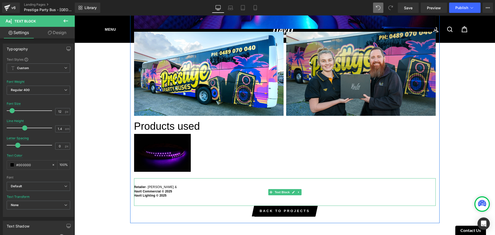
click at [161, 189] on p "Retailer - [PERSON_NAME] &" at bounding box center [285, 187] width 302 height 4
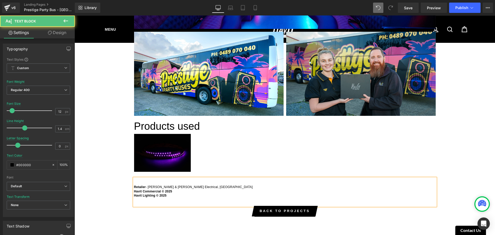
click at [211, 189] on p "Retailer - [PERSON_NAME] & [PERSON_NAME] Electrical, [GEOGRAPHIC_DATA]" at bounding box center [285, 187] width 302 height 4
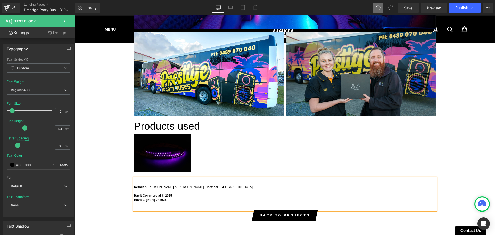
click at [143, 194] on p at bounding box center [285, 191] width 302 height 4
drag, startPoint x: 118, startPoint y: 202, endPoint x: 114, endPoint y: 202, distance: 4.1
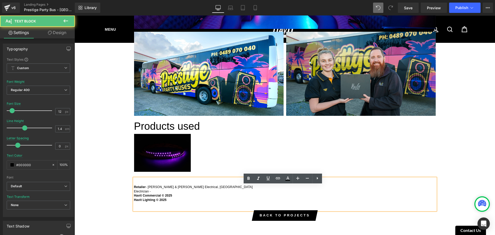
click at [144, 194] on p "Electrician -" at bounding box center [285, 191] width 302 height 4
click at [157, 194] on p "Electrician -" at bounding box center [285, 191] width 302 height 4
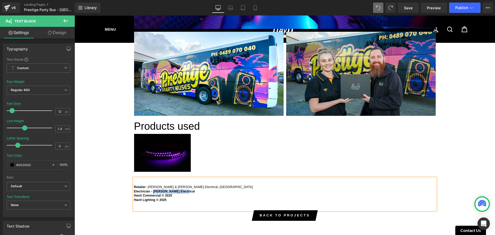
drag, startPoint x: 189, startPoint y: 198, endPoint x: 152, endPoint y: 198, distance: 37.1
click at [152, 194] on p "Electrician - [PERSON_NAME] Electrical" at bounding box center [285, 191] width 302 height 4
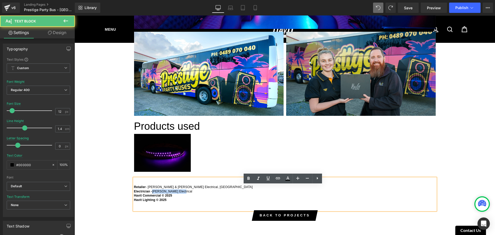
drag, startPoint x: 181, startPoint y: 199, endPoint x: 151, endPoint y: 198, distance: 30.2
click at [151, 194] on p "Electrician - [PERSON_NAME] Electrical" at bounding box center [285, 191] width 302 height 4
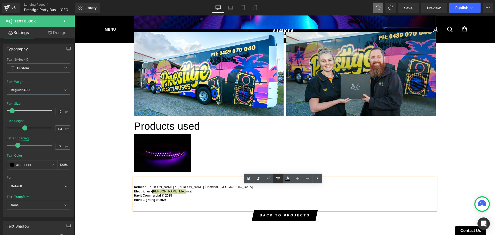
click at [277, 177] on icon at bounding box center [278, 178] width 4 height 2
click at [190, 214] on input "text" at bounding box center [179, 208] width 79 height 13
paste input "[URL][DOMAIN_NAME]"
click at [224, 209] on icon "button" at bounding box center [225, 208] width 5 height 3
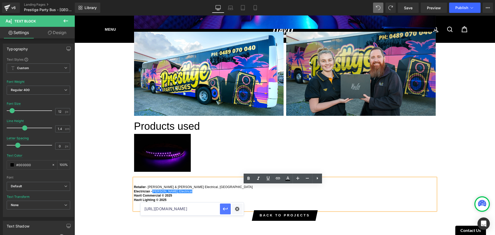
scroll to position [0, 0]
click at [223, 198] on p "Havit Commercial © 202 5" at bounding box center [285, 195] width 302 height 4
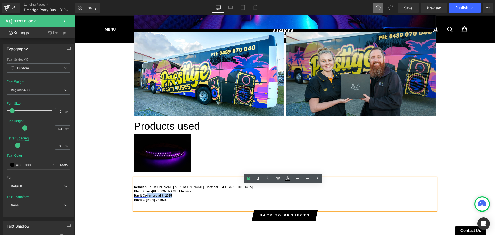
drag, startPoint x: 163, startPoint y: 202, endPoint x: 145, endPoint y: 203, distance: 18.8
click at [145, 198] on p "Havit Commercial © 202 5" at bounding box center [285, 195] width 302 height 4
click at [198, 202] on p "Havit Lighting © 202 5" at bounding box center [285, 200] width 302 height 4
click at [195, 189] on p "Retailer - [PERSON_NAME] & [PERSON_NAME] Electrical, [GEOGRAPHIC_DATA]" at bounding box center [285, 187] width 302 height 4
drag, startPoint x: 219, startPoint y: 193, endPoint x: 126, endPoint y: 195, distance: 93.1
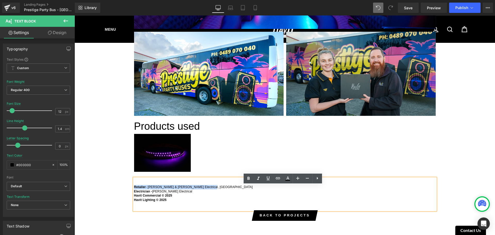
click at [276, 178] on icon at bounding box center [278, 178] width 6 height 6
click at [216, 203] on input "text" at bounding box center [183, 204] width 79 height 13
paste input "[URL][DOMAIN_NAME]"
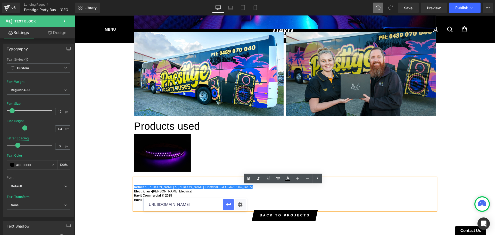
scroll to position [0, 45]
type input "[URL][DOMAIN_NAME]"
click at [225, 206] on icon "button" at bounding box center [228, 204] width 6 height 6
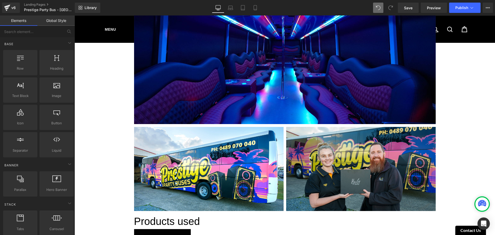
scroll to position [619, 0]
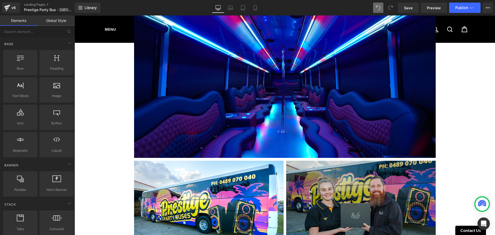
click at [395, 186] on img at bounding box center [360, 203] width 149 height 84
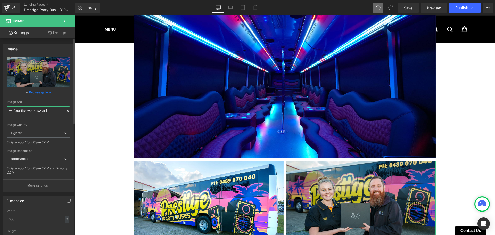
click at [39, 112] on input "[URL][DOMAIN_NAME]" at bounding box center [38, 110] width 63 height 9
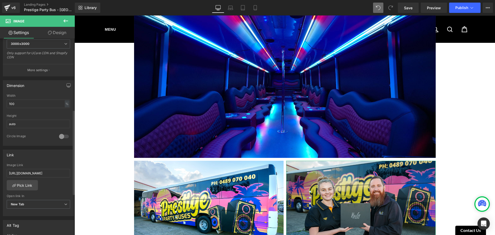
scroll to position [180, 0]
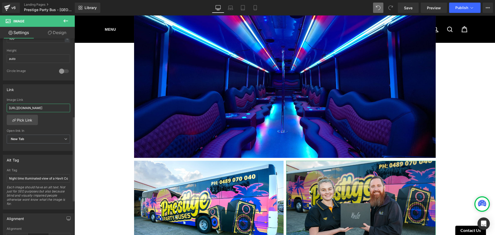
click at [41, 107] on input "[URL][DOMAIN_NAME]" at bounding box center [38, 108] width 63 height 9
paste input "9d041f6b-64af-4f3d-93e6-d645c2a699ad/-/format/auto/-/preview/3000x3000/-/qualit…"
type input "[URL][DOMAIN_NAME]"
click at [56, 182] on input "Night time illuminated view of a Havit Commercial Bollard LED Light situated in…" at bounding box center [38, 178] width 63 height 9
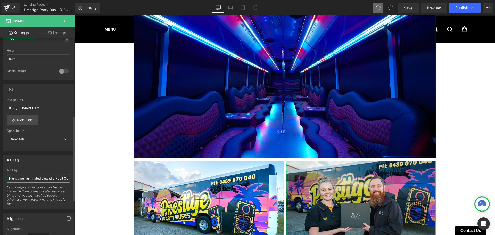
scroll to position [0, 0]
click at [56, 182] on input "Night time illuminated view of a Havit Commercial Bollard LED Light situated in…" at bounding box center [38, 178] width 63 height 9
type input "P"
type input "S"
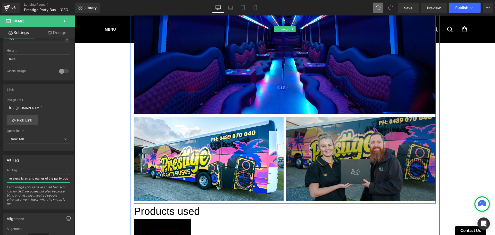
scroll to position [697, 0]
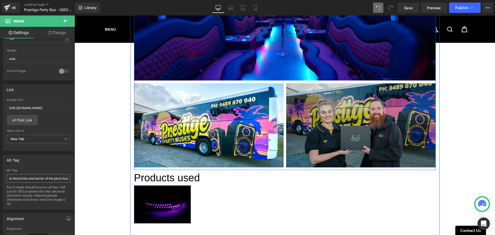
type input "Havit Sales Rep presenting a promo box to the electrician and owner of the part…"
click at [388, 121] on img at bounding box center [360, 125] width 149 height 84
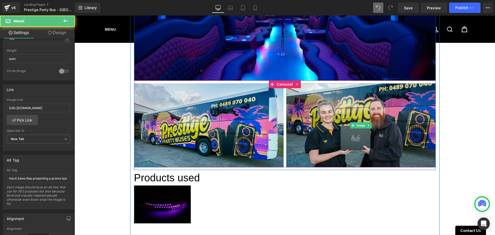
click at [203, 118] on img at bounding box center [208, 125] width 149 height 84
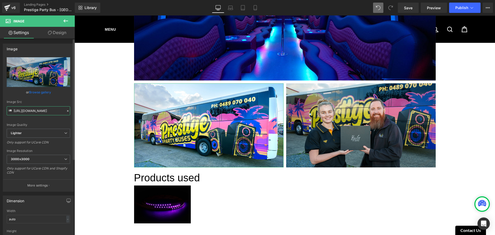
click at [21, 111] on input "[URL][DOMAIN_NAME]" at bounding box center [38, 110] width 63 height 9
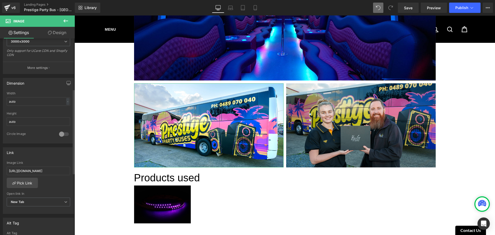
scroll to position [129, 0]
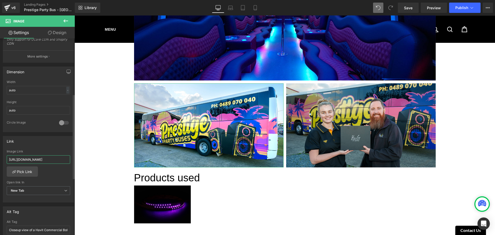
click at [47, 160] on input "[URL][DOMAIN_NAME]" at bounding box center [38, 159] width 63 height 9
paste input "9801cf89-aad1-4a3c-a116-c293fcff4893/-/format/auto/-/preview/3000x3000/-/qualit…"
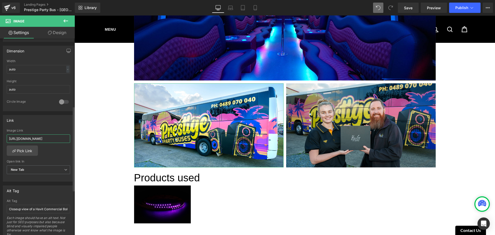
scroll to position [180, 0]
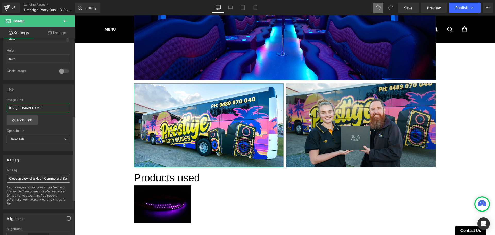
type input "[URL][DOMAIN_NAME]"
click at [56, 178] on input "Closeup view of a Havit Commercial Bollard LED Light situated in one of the gar…" at bounding box center [38, 178] width 63 height 9
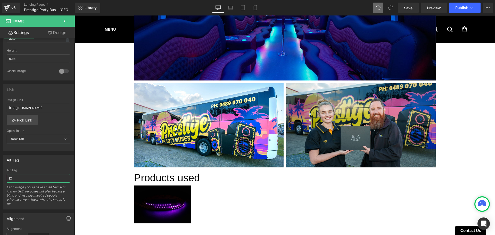
type input "I"
type input "Outside view of the Prestige Party Bus. Vibrant livery decals on the side."
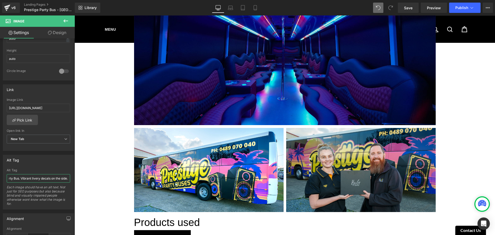
scroll to position [645, 0]
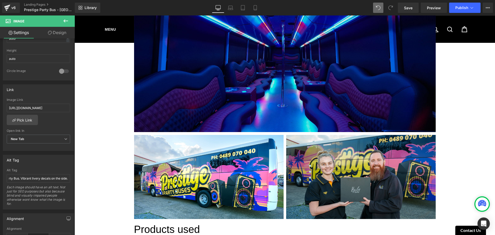
click at [237, 77] on img at bounding box center [285, 47] width 302 height 170
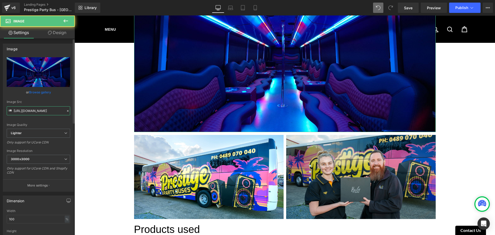
click at [54, 111] on input "[URL][DOMAIN_NAME]" at bounding box center [38, 110] width 63 height 9
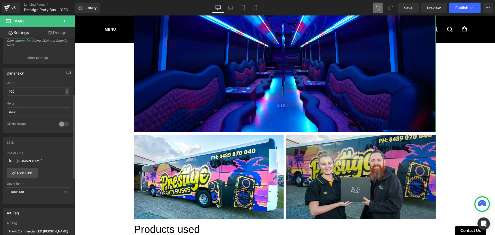
scroll to position [129, 0]
click at [50, 157] on input "[URL][DOMAIN_NAME]" at bounding box center [38, 159] width 63 height 9
paste input "1a0f9c4d-40ac-41aa-8ba2-651691872e34/-/format/auto/-/preview/3000x3000/-/qualit…"
type input "[URL][DOMAIN_NAME]"
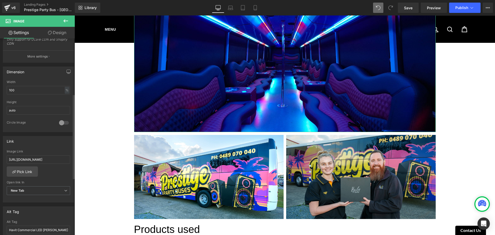
scroll to position [0, 0]
click at [50, 147] on div "Link [URL][DOMAIN_NAME] Image Link [URL][DOMAIN_NAME] Pick Link Current Tab New…" at bounding box center [38, 169] width 71 height 67
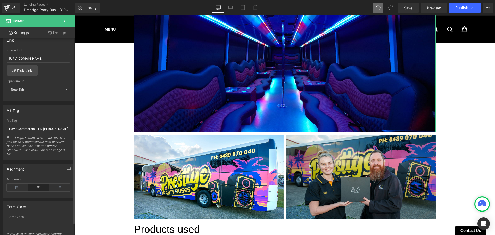
scroll to position [232, 0]
click at [47, 128] on input "Havit Commercial LED [PERSON_NAME] illuminating the sides of the Luther College…" at bounding box center [38, 126] width 63 height 9
paste input "120LED RGB IP20 Chasing LED Strip"
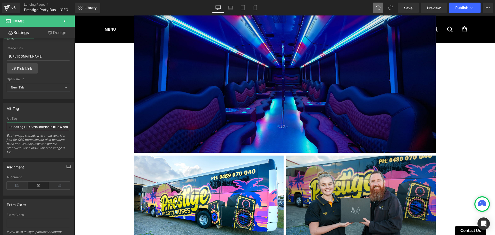
scroll to position [593, 0]
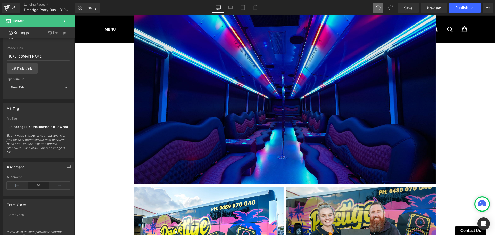
type input "Havit Commercial 120LED RGB IP20 Chasing LED Strip interior in blue & red"
click at [191, 98] on img at bounding box center [285, 99] width 302 height 170
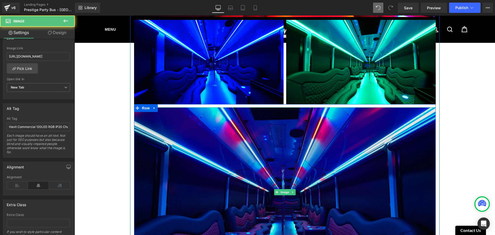
scroll to position [465, 0]
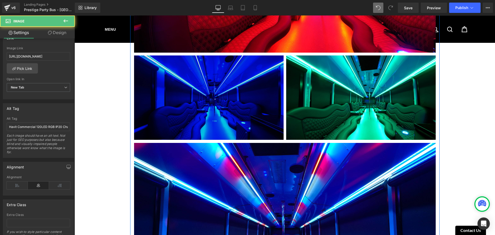
click at [248, 90] on img at bounding box center [208, 97] width 149 height 84
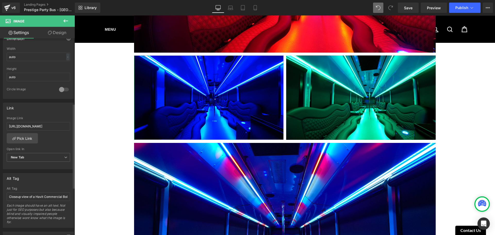
scroll to position [232, 0]
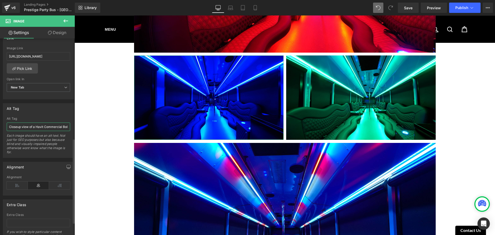
click at [38, 126] on input "Closeup view of a Havit Commercial Bollard LED Light situated in one of the gar…" at bounding box center [38, 126] width 63 height 9
drag, startPoint x: 133, startPoint y: 142, endPoint x: 85, endPoint y: 133, distance: 49.0
type input "Havit Commercial 120LED RGB IP20 Chasing LED Strip interior in blue"
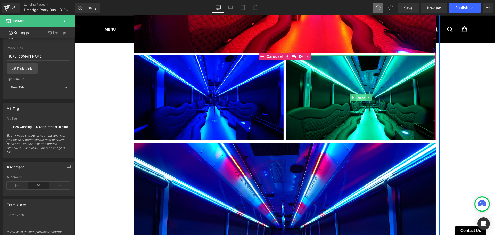
click at [358, 101] on span "Image" at bounding box center [360, 98] width 11 height 6
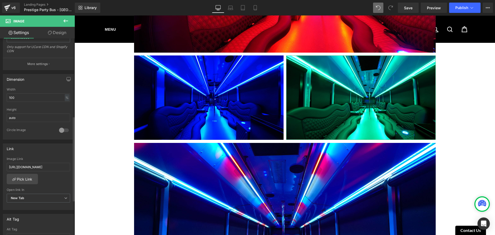
scroll to position [180, 0]
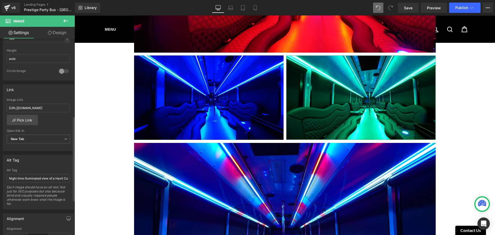
click at [37, 173] on div "Alt Tag Night time illuminated view of a Havit Commercial Bollard LED Light sit…" at bounding box center [38, 188] width 63 height 41
click at [37, 178] on input "Night time illuminated view of a Havit Commercial Bollard LED Light situated in…" at bounding box center [38, 178] width 63 height 9
paste input "Havit Commercial 120LED RGB IP20 Chasing LED Strip interior in blue & red"
drag, startPoint x: 67, startPoint y: 178, endPoint x: 51, endPoint y: 179, distance: 15.8
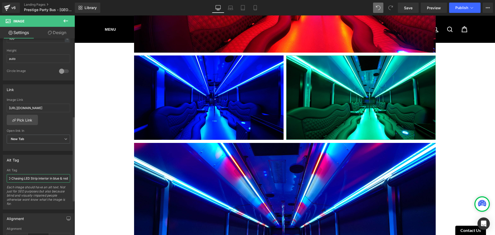
click at [51, 179] on input "Havit Commercial 120LED RGB IP20 Chasing LED Strip interior in blue & red" at bounding box center [38, 178] width 63 height 9
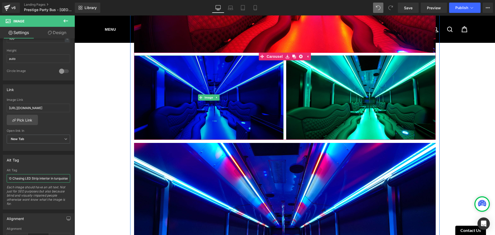
type input "Havit Commercial 120LED RGB IP20 Chasing LED Strip interior in turquoise"
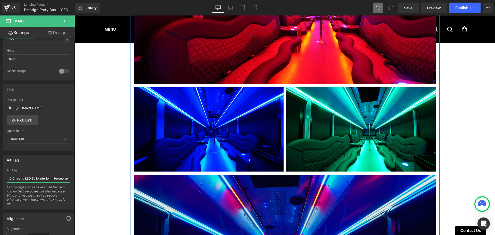
scroll to position [387, 0]
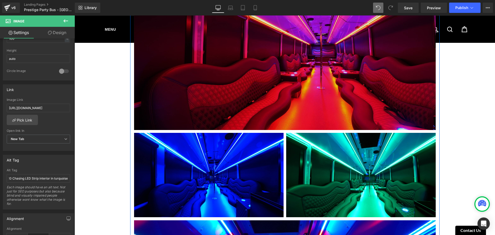
click at [232, 73] on img at bounding box center [285, 45] width 302 height 170
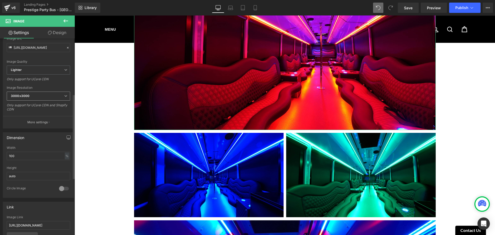
scroll to position [129, 0]
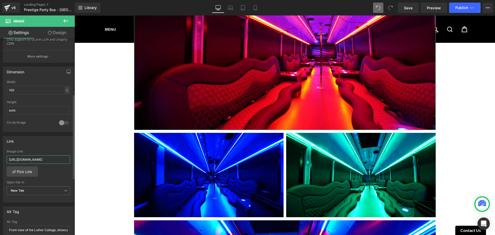
click at [38, 157] on input "[URL][DOMAIN_NAME]" at bounding box center [38, 159] width 63 height 9
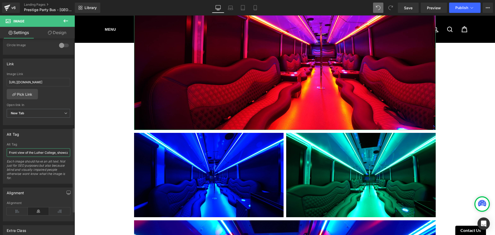
click at [44, 150] on input "Front view of the Luther College, showcasing entry area and is illuminated by C…" at bounding box center [38, 152] width 63 height 9
paste input "Havit Commercial 120LED RGB IP20 Chasing LED Strip interior in blue & red"
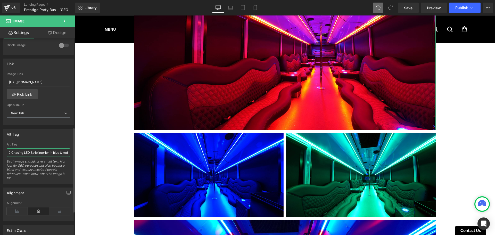
drag, startPoint x: 65, startPoint y: 152, endPoint x: 51, endPoint y: 154, distance: 14.9
click at [51, 154] on input "Havit Commercial 120LED RGB IP20 Chasing LED Strip interior in blue & red" at bounding box center [38, 152] width 63 height 9
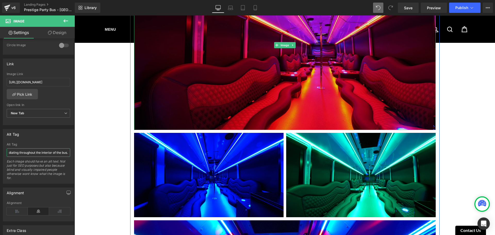
scroll to position [0, 142]
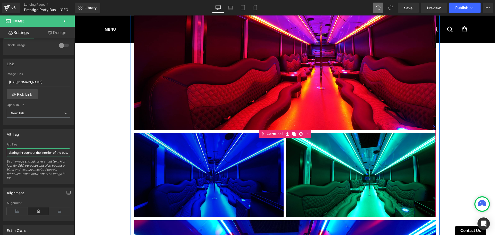
type input "Havit Commercial 120LED RGB IP20 Chasing LED Strip interior in purple / pink, w…"
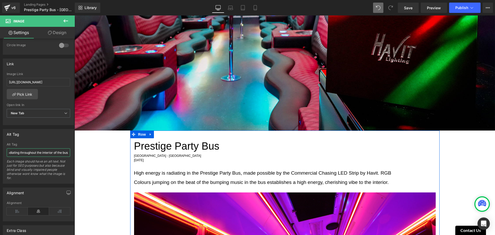
scroll to position [27, 0]
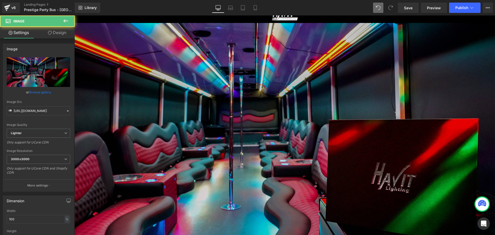
click at [226, 91] on img at bounding box center [284, 141] width 420 height 236
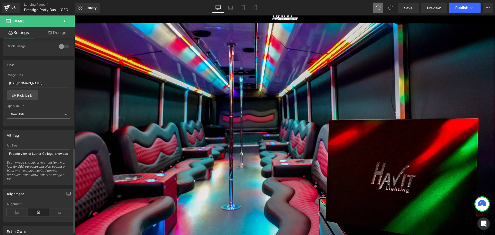
scroll to position [261, 0]
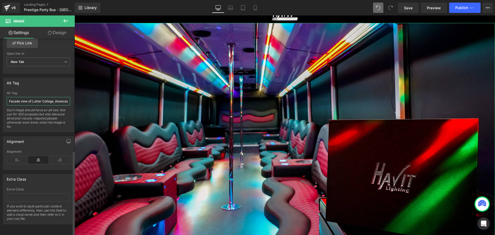
click at [48, 99] on input "Facade view of Luther College, showcasing entry area and is illuminated by Comm…" at bounding box center [38, 101] width 63 height 9
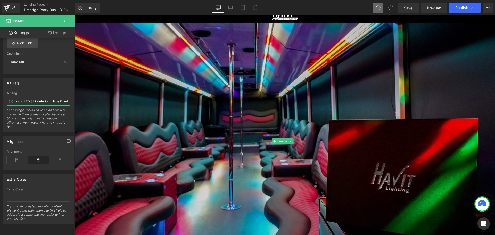
drag, startPoint x: 126, startPoint y: 113, endPoint x: 136, endPoint y: 98, distance: 17.4
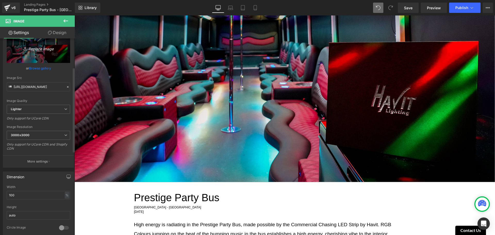
scroll to position [4, 0]
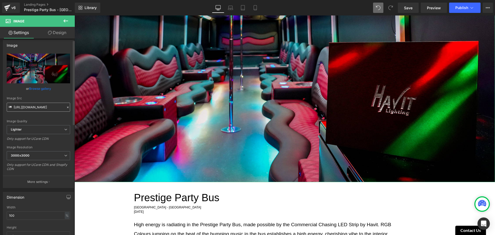
type input "Havit Commercial 120LED RGB IP20 Chasing LED Strip interior in various differen…"
click at [44, 109] on input "[URL][DOMAIN_NAME]" at bounding box center [38, 107] width 63 height 9
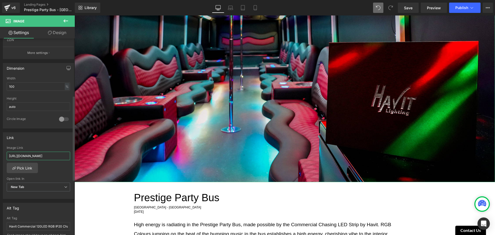
click at [43, 152] on input "[URL][DOMAIN_NAME]" at bounding box center [38, 156] width 63 height 9
paste input "7f3e14ae-9674-4bdd-ae9a-026b93bf263f/-/format/auto/-/preview/3000x3000/-/qualit…"
type input "[URL][DOMAIN_NAME]"
click at [47, 140] on div "Link" at bounding box center [38, 137] width 71 height 10
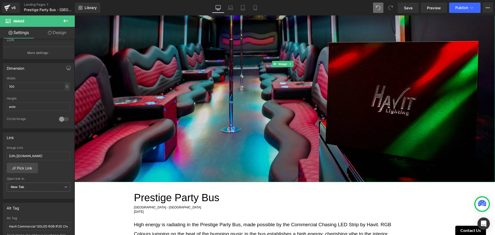
scroll to position [258, 0]
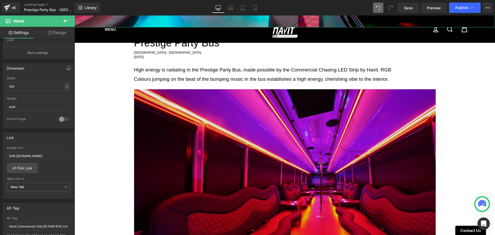
click at [185, 142] on img at bounding box center [285, 174] width 302 height 170
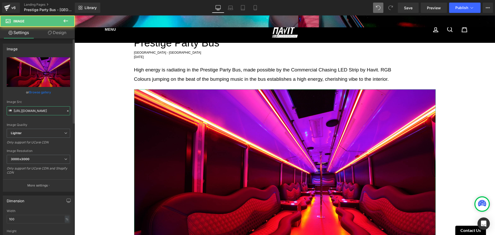
click at [34, 112] on input "[URL][DOMAIN_NAME]" at bounding box center [38, 110] width 63 height 9
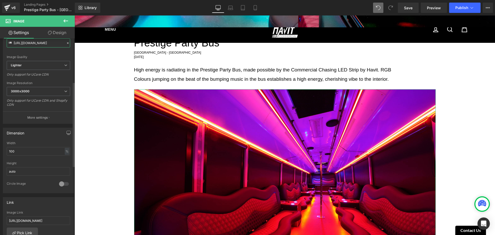
scroll to position [129, 0]
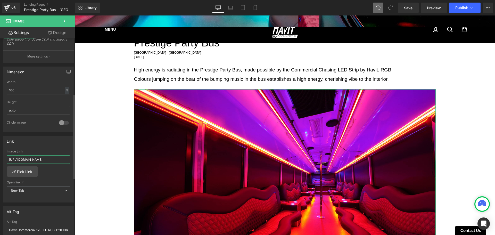
click at [55, 159] on input "[URL][DOMAIN_NAME]" at bounding box center [38, 159] width 63 height 9
paste input "a5ead09d-00d7-4b52-bc8b-d117c2e9167e/-/format/auto/-/preview/3000x3000/-/qualit…"
type input "[URL][DOMAIN_NAME]"
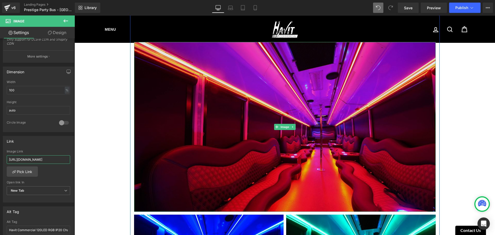
scroll to position [387, 0]
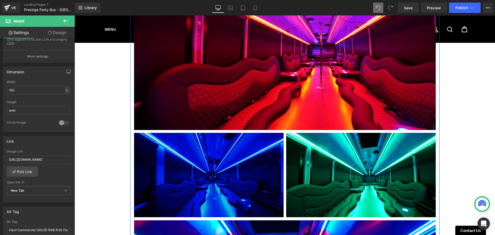
click at [199, 170] on img at bounding box center [208, 175] width 149 height 84
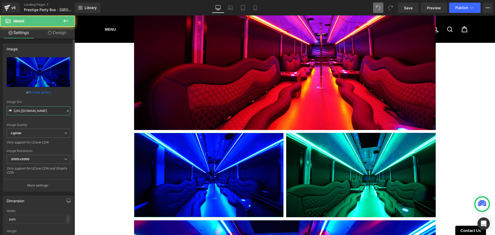
click at [39, 109] on input "[URL][DOMAIN_NAME]" at bounding box center [38, 110] width 63 height 9
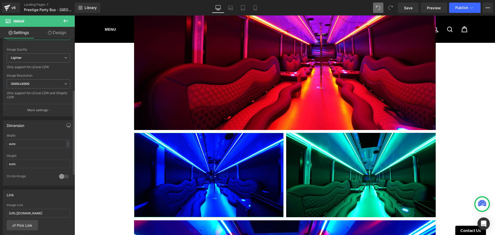
scroll to position [129, 0]
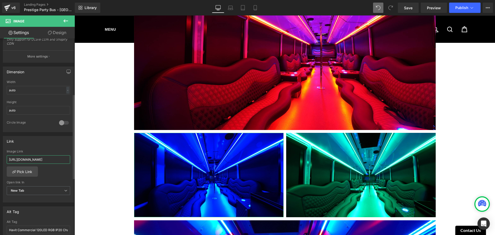
click at [46, 158] on input "[URL][DOMAIN_NAME]" at bounding box center [38, 159] width 63 height 9
paste input "5b1e9ae9-fd45-49b3-aa88-0c7fba24997d/-/format/auto/-/preview/3000x3000/-/qualit…"
type input "[URL][DOMAIN_NAME]"
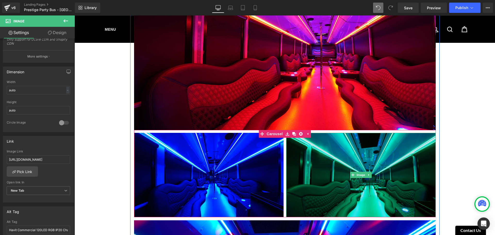
click at [348, 165] on img at bounding box center [360, 175] width 149 height 84
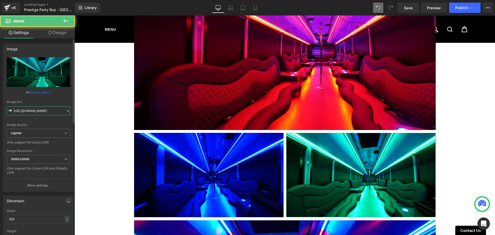
click at [53, 114] on input "[URL][DOMAIN_NAME]" at bounding box center [38, 110] width 63 height 9
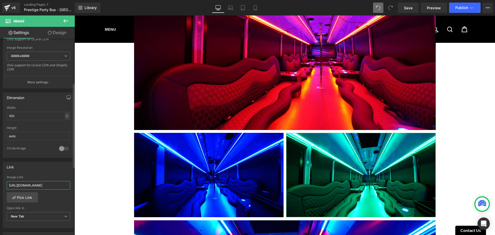
click at [52, 187] on input "[URL][DOMAIN_NAME]" at bounding box center [38, 185] width 63 height 9
paste input "c30f9a2-98db-4b6b-93c5-3f3f2f54dd05/-/format/auto/-/preview/3000x3000/-/quality…"
type input "[URL][DOMAIN_NAME]"
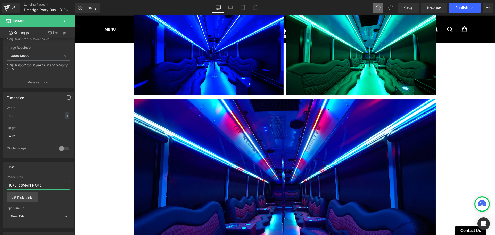
scroll to position [516, 0]
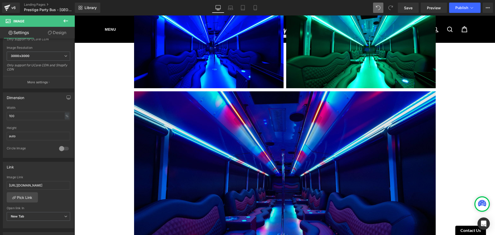
click at [202, 152] on img at bounding box center [285, 176] width 302 height 170
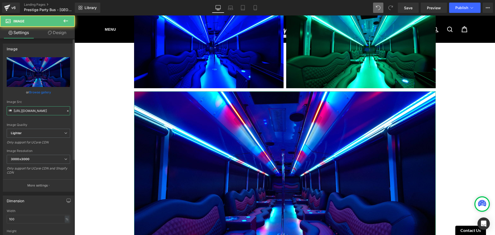
click at [22, 111] on input "[URL][DOMAIN_NAME]" at bounding box center [38, 110] width 63 height 9
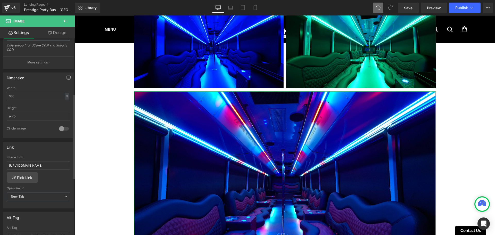
scroll to position [129, 0]
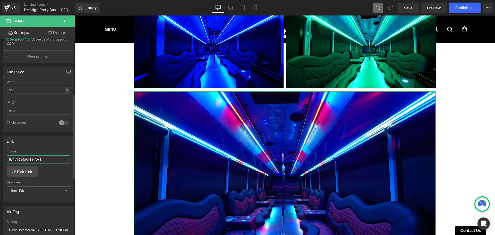
click at [49, 161] on input "[URL][DOMAIN_NAME]" at bounding box center [38, 159] width 63 height 9
click at [60, 147] on div "Link [URL][DOMAIN_NAME] Image Link [URL][DOMAIN_NAME] Pick Link Current Tab New…" at bounding box center [38, 169] width 71 height 67
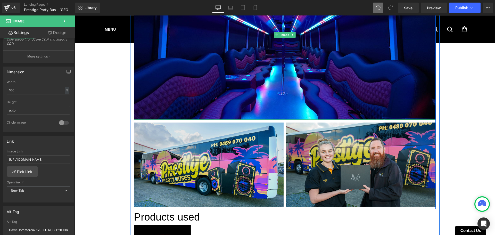
scroll to position [697, 0]
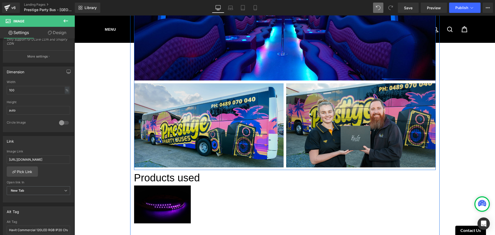
click at [202, 119] on img at bounding box center [208, 125] width 149 height 84
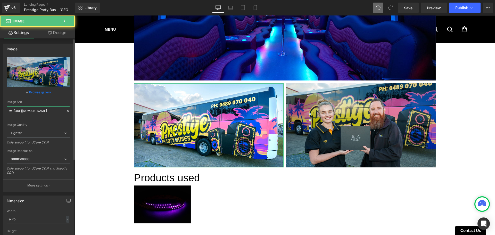
click at [45, 111] on input "[URL][DOMAIN_NAME]" at bounding box center [38, 110] width 63 height 9
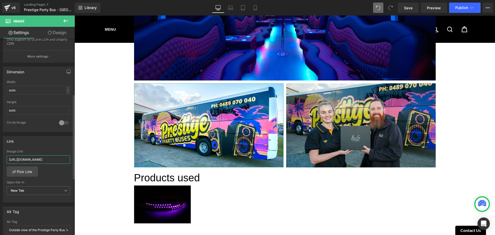
click at [47, 160] on input "[URL][DOMAIN_NAME]" at bounding box center [38, 159] width 63 height 9
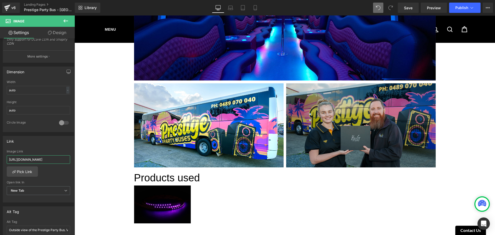
scroll to position [0, 132]
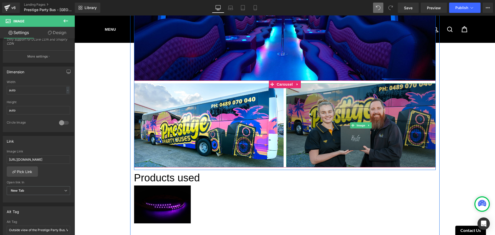
click at [327, 130] on img at bounding box center [360, 125] width 149 height 84
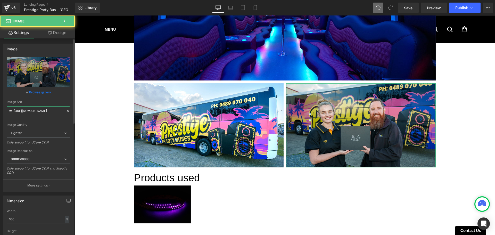
click at [31, 112] on input "[URL][DOMAIN_NAME]" at bounding box center [38, 110] width 63 height 9
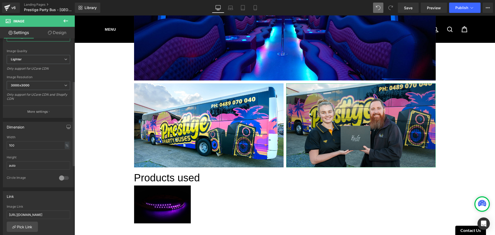
scroll to position [103, 0]
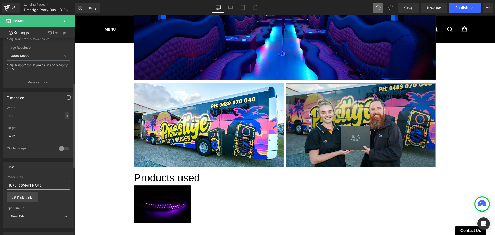
click at [49, 187] on div "Image Link [URL][DOMAIN_NAME]" at bounding box center [38, 183] width 63 height 17
click at [50, 186] on input "[URL][DOMAIN_NAME]" at bounding box center [38, 185] width 63 height 9
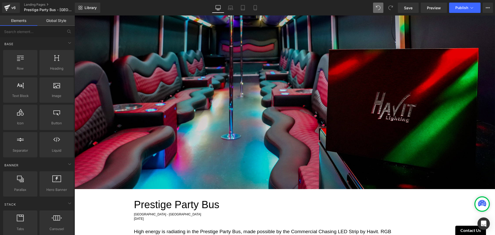
scroll to position [52, 0]
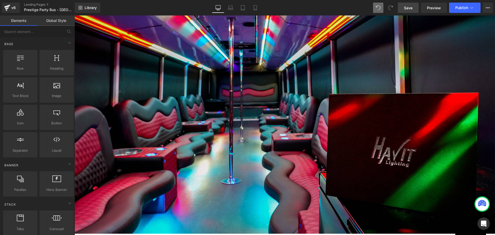
click at [409, 10] on span "Save" at bounding box center [408, 7] width 9 height 5
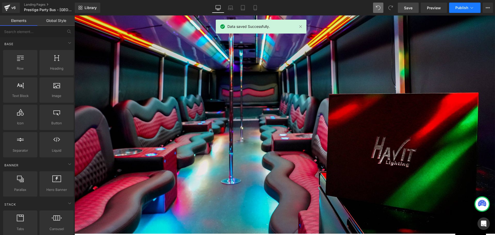
click at [455, 7] on button "Publish" at bounding box center [464, 8] width 31 height 10
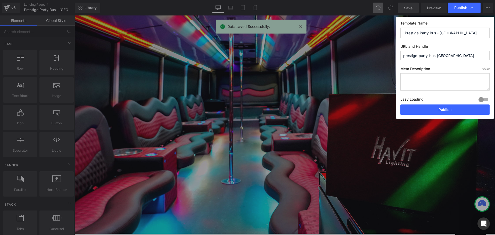
click at [444, 80] on textarea at bounding box center [444, 81] width 89 height 17
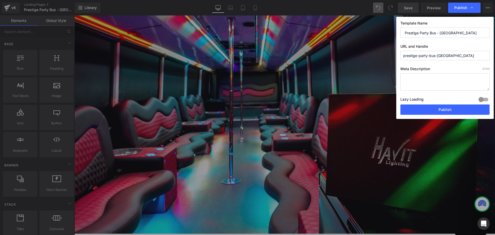
click at [430, 85] on textarea at bounding box center [444, 81] width 89 height 17
paste textarea "Prestige Party Bus lights up with Commercial Chasing LED Strip by Havit. RGB co…"
click at [456, 83] on textarea "Prestige Party Bus lights up with Commercial Chasing LED Strip by Havit. RGB co…" at bounding box center [444, 81] width 89 height 17
click at [457, 86] on textarea "Prestige Party Bus lights up with Commercial Chasing LED Strip by Havit. RGB co…" at bounding box center [444, 81] width 89 height 17
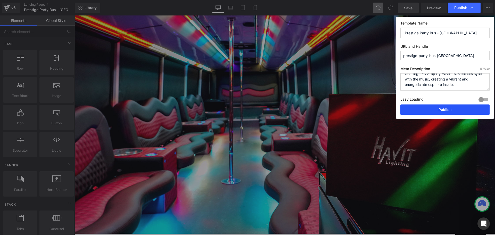
type textarea "Prestige Party Bus lights up with Commercial Chasing LED Strip by Havit. RGB co…"
click at [459, 108] on button "Publish" at bounding box center [444, 109] width 89 height 10
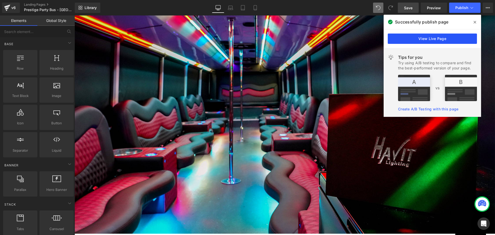
click at [454, 37] on link "View Live Page" at bounding box center [432, 39] width 89 height 10
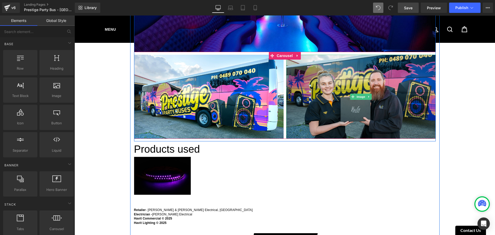
scroll to position [619, 0]
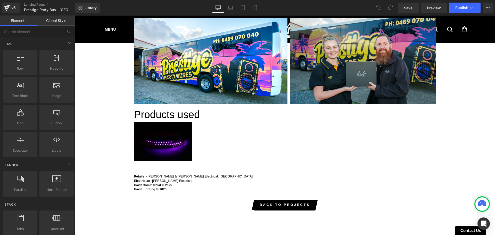
scroll to position [1005, 0]
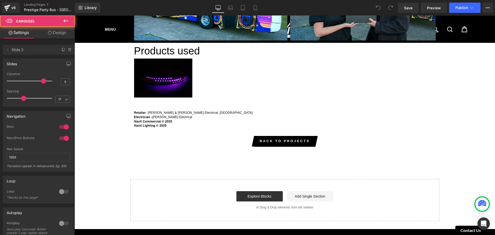
click at [253, 97] on div "Image" at bounding box center [285, 77] width 302 height 39
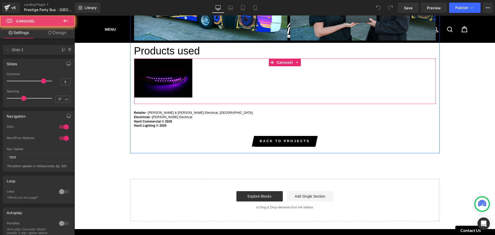
click at [195, 78] on div "Image" at bounding box center [285, 77] width 302 height 39
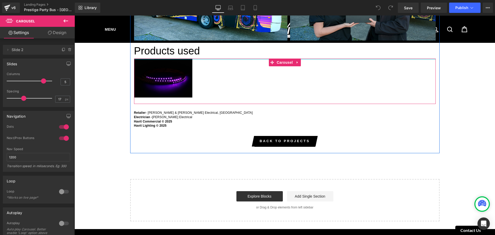
click at [206, 60] on div at bounding box center [285, 58] width 302 height 1
click at [207, 71] on div "Image" at bounding box center [285, 77] width 302 height 39
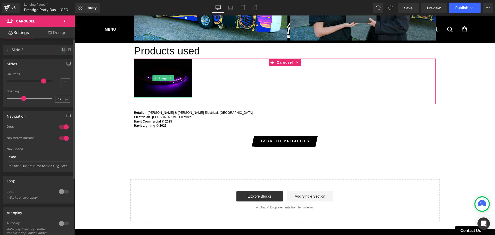
click at [62, 49] on icon at bounding box center [64, 50] width 4 height 4
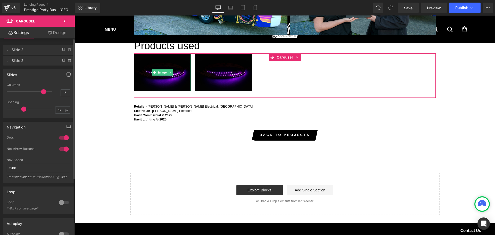
scroll to position [1000, 0]
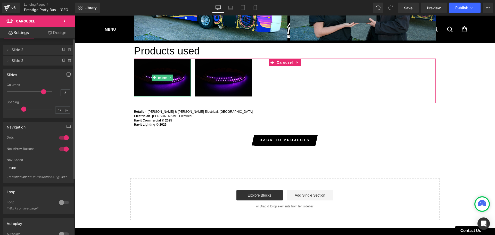
click at [62, 49] on icon at bounding box center [64, 50] width 4 height 4
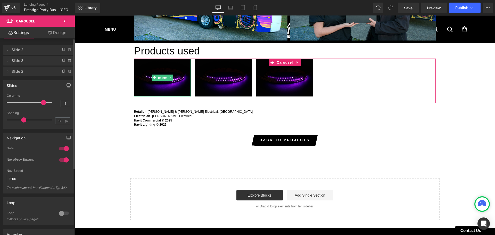
click at [62, 49] on icon at bounding box center [64, 50] width 4 height 4
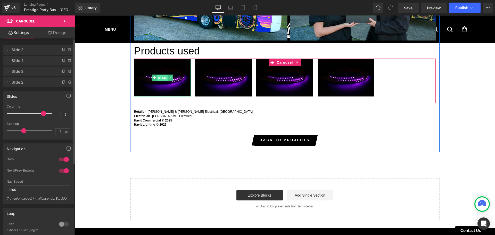
click at [162, 81] on span "Image" at bounding box center [162, 77] width 11 height 6
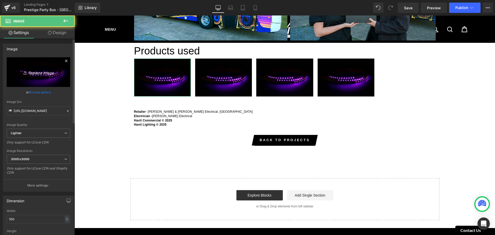
click at [33, 74] on icon "Replace Image" at bounding box center [38, 72] width 41 height 6
type input "C:\fakepath\HCP-3820140-U_HVT_201123_Z9C_7649_2000px.jpg"
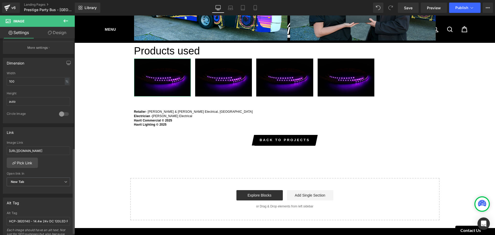
type input "https://ucarecdn.com/a9b98cee-b470-4956-8994-944b791cfc64/-/format/auto/-/previ…"
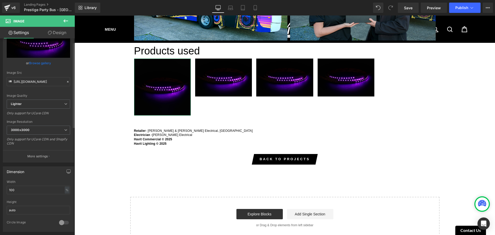
scroll to position [0, 0]
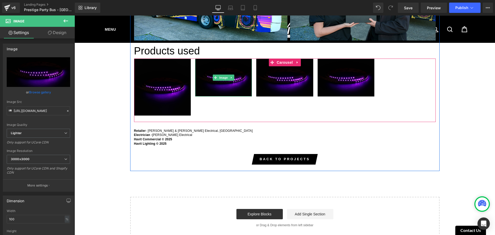
click at [238, 75] on img at bounding box center [223, 77] width 57 height 38
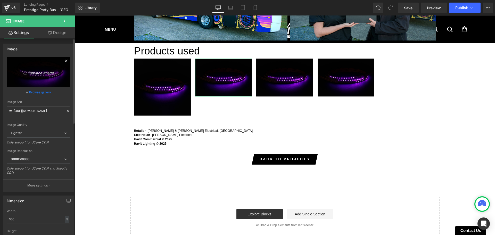
click at [33, 71] on icon "Replace Image" at bounding box center [38, 72] width 41 height 6
type input "C:\fakepath\HCP-52220-A_SQ_2000px.jpg"
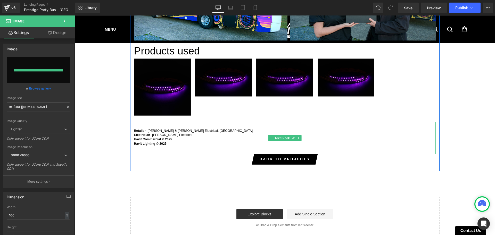
type input "https://ucarecdn.com/936bbf72-cafe-45bb-812f-b02a95db361b/-/format/auto/-/previ…"
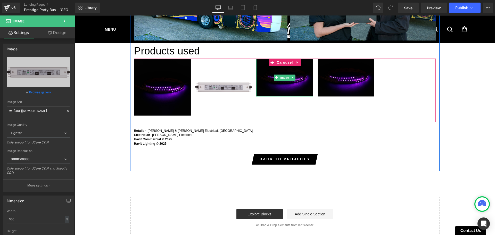
click at [281, 78] on img at bounding box center [284, 77] width 57 height 38
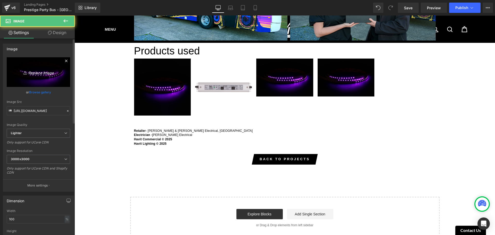
click at [34, 76] on link "Replace Image" at bounding box center [38, 72] width 63 height 30
type input "C:\fakepath\HCP-52260-A_HVT_130322_D4A_6420_SQ_2000px.jpg"
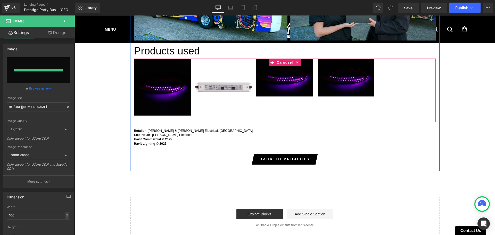
type input "https://ucarecdn.com/01d12b7d-c205-447b-a594-016df2380e17/-/format/auto/-/previ…"
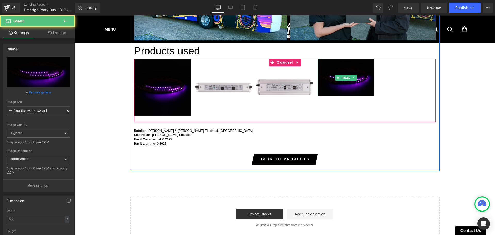
click at [333, 74] on img at bounding box center [345, 77] width 57 height 38
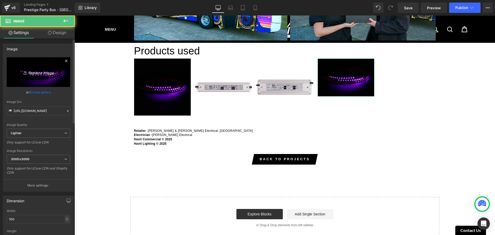
click at [40, 62] on link "Replace Image" at bounding box center [38, 72] width 63 height 30
type input "C:\fakepath\HCP-74212 - 2 Channel SPI Repeater.jpg"
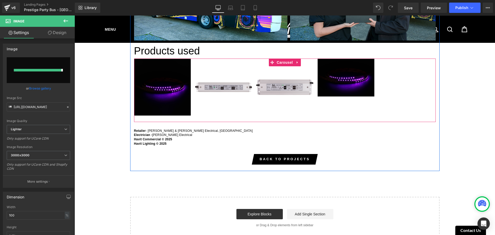
type input "https://ucarecdn.com/ca3724c9-2c01-4c53-851a-dce4c3bcd0d1/-/format/auto/-/previ…"
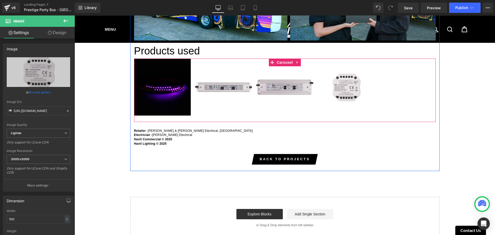
click at [382, 79] on div "Image Image Image Image" at bounding box center [285, 86] width 302 height 57
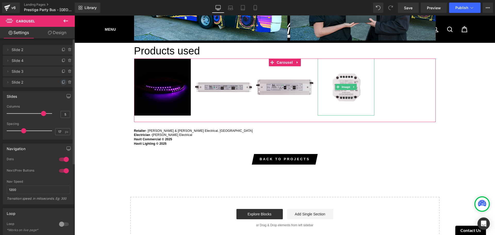
click at [62, 82] on icon at bounding box center [64, 82] width 4 height 4
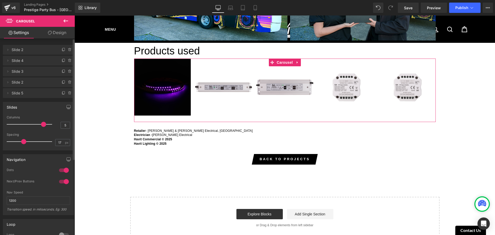
type input "6"
drag, startPoint x: 42, startPoint y: 124, endPoint x: 48, endPoint y: 124, distance: 6.4
click at [49, 124] on span at bounding box center [51, 124] width 5 height 5
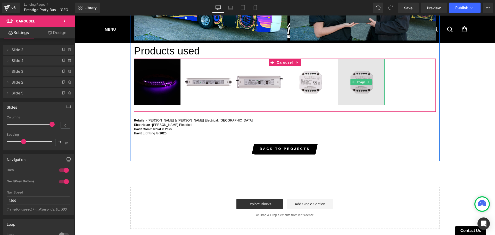
click at [361, 76] on img at bounding box center [361, 81] width 47 height 47
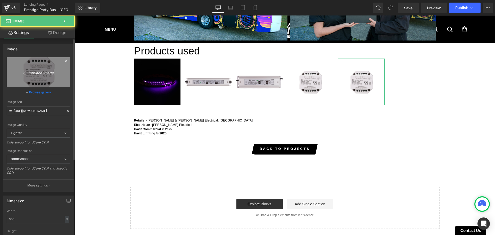
click at [38, 71] on icon "Replace Image" at bounding box center [38, 72] width 41 height 6
type input "C:\fakepath\HCP-77244 - WIFI + RF SPI LED Strip Receiver.jpg"
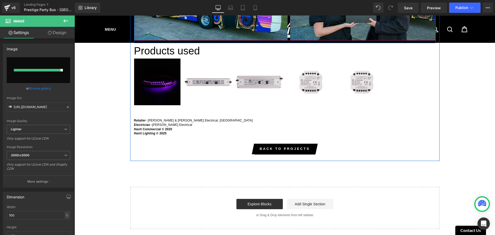
type input "https://ucarecdn.com/eb28baa5-a543-4a3a-8fcb-c2a7b0d8f120/-/format/auto/-/previ…"
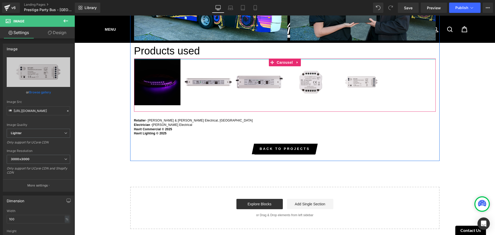
click at [145, 60] on div at bounding box center [285, 58] width 302 height 1
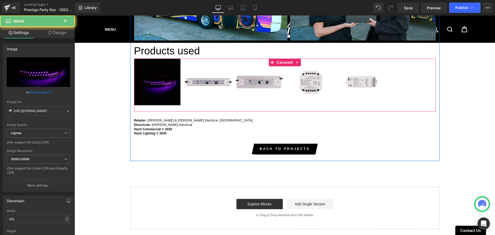
click at [147, 71] on img at bounding box center [157, 81] width 47 height 47
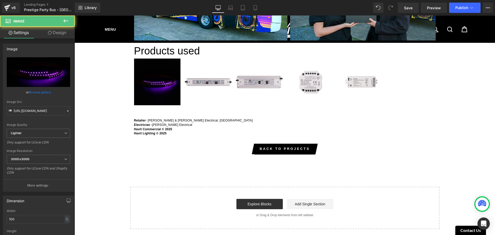
click at [162, 79] on img at bounding box center [157, 81] width 47 height 47
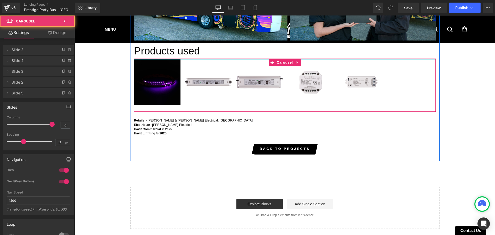
click at [187, 60] on div at bounding box center [285, 58] width 302 height 1
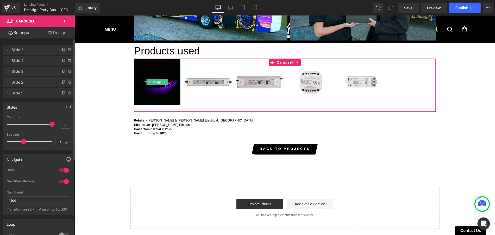
click at [63, 48] on icon at bounding box center [64, 49] width 2 height 3
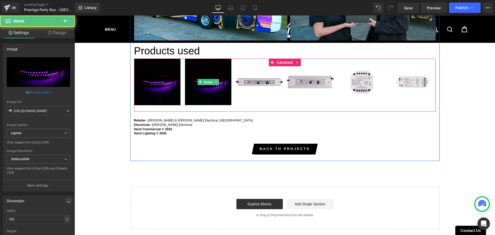
click at [197, 75] on img at bounding box center [208, 81] width 47 height 47
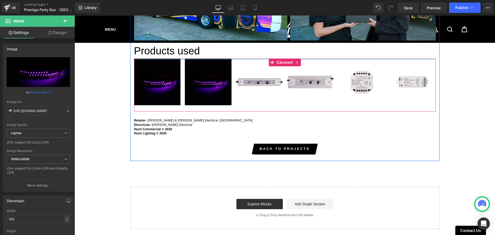
click at [217, 77] on img at bounding box center [208, 81] width 47 height 47
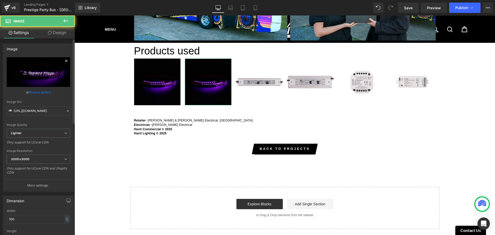
click at [41, 71] on icon "Replace Image" at bounding box center [38, 72] width 41 height 6
type input "C:\fakepath\HCP-3820140-2.jpg"
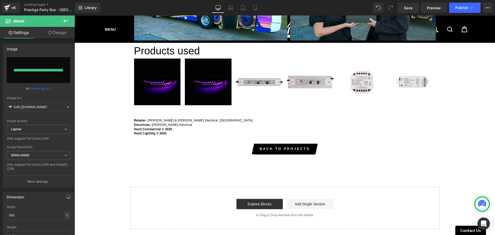
type input "https://ucarecdn.com/811d28ba-0b37-44bb-8926-6289d40cfec5/-/format/auto/-/previ…"
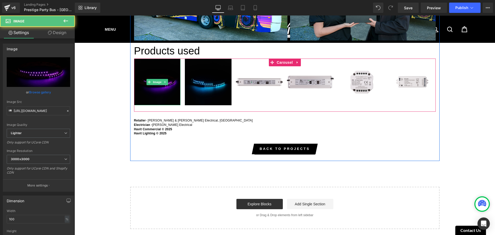
click at [172, 74] on img at bounding box center [157, 81] width 47 height 47
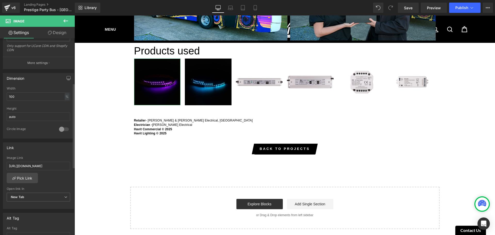
scroll to position [180, 0]
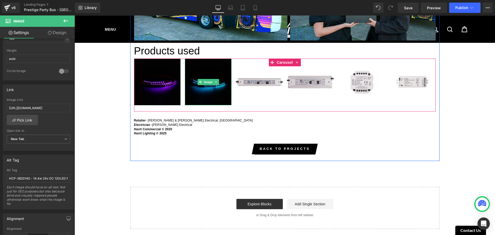
click at [196, 77] on img at bounding box center [208, 81] width 47 height 47
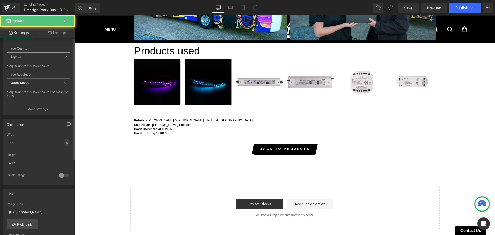
scroll to position [155, 0]
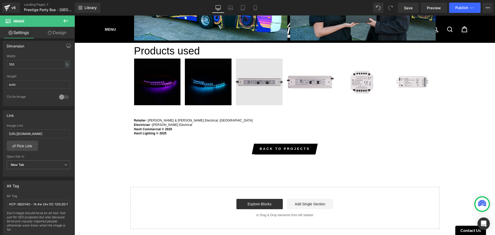
click at [249, 76] on img at bounding box center [259, 81] width 47 height 47
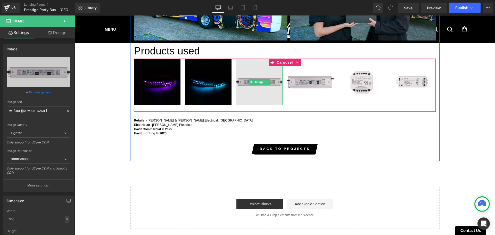
click at [242, 75] on img at bounding box center [259, 81] width 47 height 47
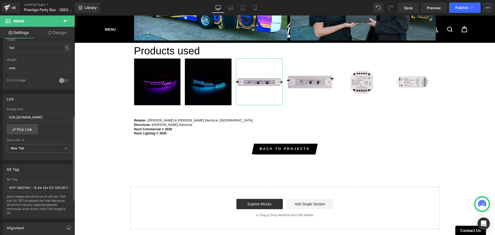
scroll to position [180, 0]
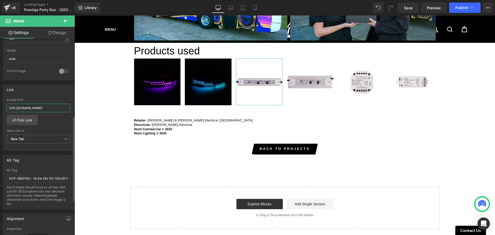
click at [43, 106] on input "[URL][DOMAIN_NAME]" at bounding box center [38, 108] width 63 height 9
paste input "52x20-30w-weatherproof-led-driver?_pos=1&_sid=b8f2abde6&_ss=r"
click at [52, 94] on div "Link https://havitcommercial.com.au/products/hcp-52x20-30w-weatherproof-led-dri…" at bounding box center [38, 117] width 71 height 67
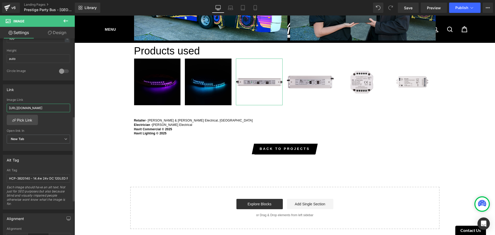
click at [60, 108] on input "https://havitcommercial.com.au/products/hcp-52x20-30w-weatherproof-led-driver?_…" at bounding box center [38, 108] width 63 height 9
paste input "text"
type input "https://havitcommercial.com.au/products/hcp-52x20-30w-weatherproof-led-driver"
click at [61, 97] on div "Link https://havitcommercial.com.au/products/hcp-52x20-30w-weatherproof-led-dri…" at bounding box center [38, 117] width 71 height 67
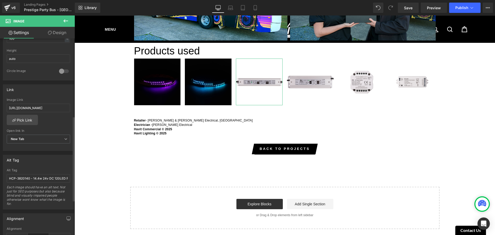
scroll to position [0, 0]
click at [48, 175] on input "HCP-3820140 - 14.4w 24v DC 120LED RGB IP20 Chasing LED Strip" at bounding box center [38, 178] width 63 height 9
paste input "52220 - 30w 24v DC Weatherproof LED Driver"
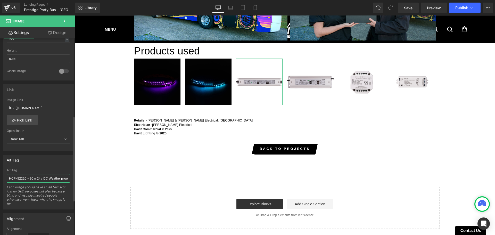
scroll to position [0, 19]
type input "HCP-52220 - 30w 24v DC Weatherproof LED Driver"
click at [51, 166] on div "Alt Tag HCP-52220 - 30w 24v DC Weatherproof LED Driver Alt Tag HCP-52220 - 30w …" at bounding box center [38, 182] width 71 height 55
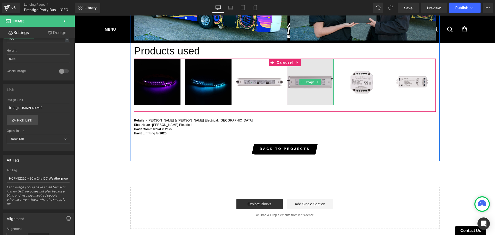
click at [313, 78] on img at bounding box center [310, 81] width 47 height 47
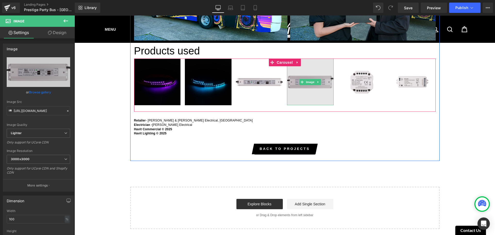
click at [307, 77] on img at bounding box center [310, 81] width 47 height 47
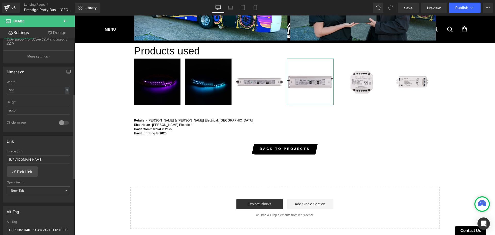
scroll to position [232, 0]
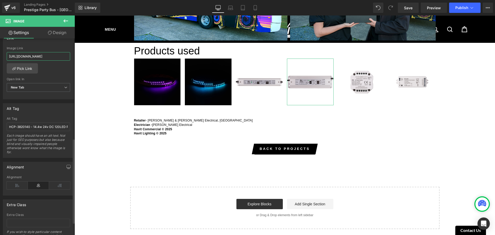
click at [45, 60] on input "[URL][DOMAIN_NAME]" at bounding box center [38, 56] width 63 height 9
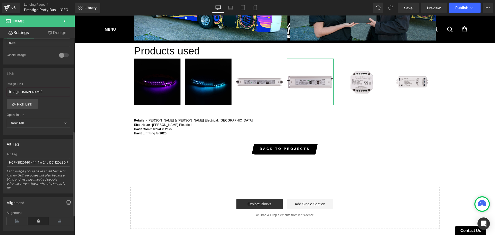
scroll to position [180, 0]
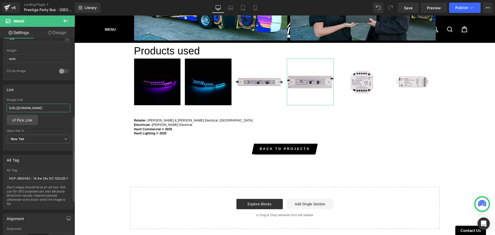
click at [37, 111] on input "[URL][DOMAIN_NAME]" at bounding box center [38, 108] width 63 height 9
type input "https://havitcommercial.com.au/products/hcp-52x60-200w-weatherproof-led-driver"
click at [44, 98] on div "Image Link" at bounding box center [38, 100] width 63 height 4
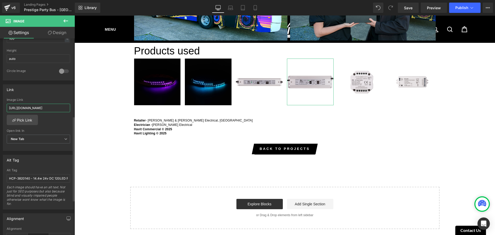
click at [53, 107] on input "https://havitcommercial.com.au/products/hcp-52x60-200w-weatherproof-led-driver" at bounding box center [38, 108] width 63 height 9
click at [50, 108] on input "https://havitcommercial.com.au/products/hcp-52x60-200w-weatherproof-led-driver" at bounding box center [38, 108] width 63 height 9
click at [51, 100] on div "Image Link" at bounding box center [38, 100] width 63 height 4
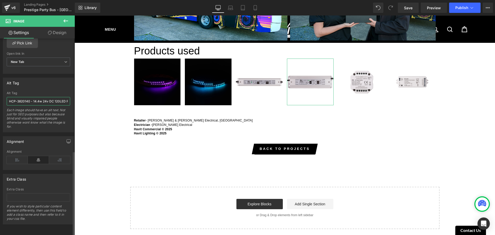
click at [39, 97] on input "HCP-3820140 - 14.4w 24v DC 120LED RGB IP20 Chasing LED Strip" at bounding box center [38, 101] width 63 height 9
paste input "52260 - 200w 24v DC Weatherproof LED Driver"
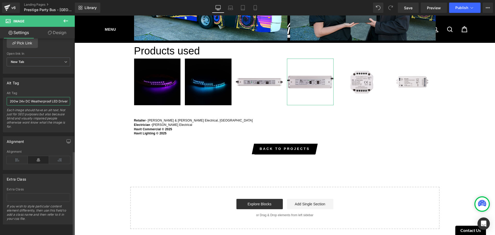
type input "HCP-52260 - 200w 24v DC Weatherproof LED Driver"
click at [46, 83] on div "Alt Tag" at bounding box center [38, 83] width 71 height 10
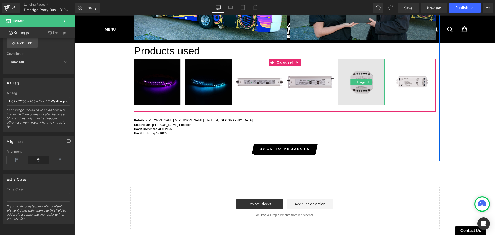
click at [361, 76] on img at bounding box center [361, 81] width 47 height 47
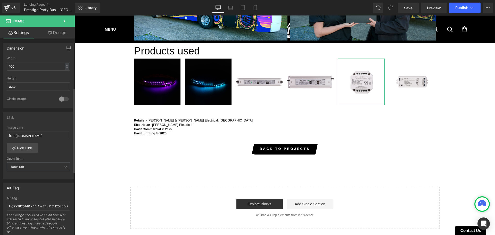
scroll to position [155, 0]
click at [45, 135] on input "[URL][DOMAIN_NAME]" at bounding box center [38, 133] width 63 height 9
type input "https://havitcommercial.com.au/products/hcp-74212-2-channel-spi-repeater"
click at [47, 124] on div "Image Link" at bounding box center [38, 126] width 63 height 4
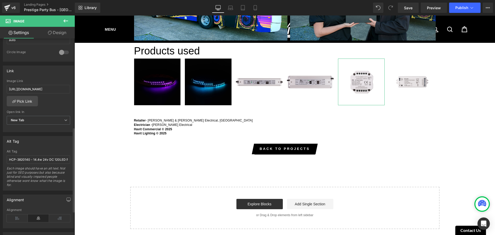
scroll to position [206, 0]
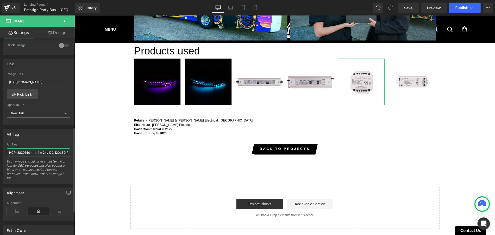
click at [51, 154] on input "HCP-3820140 - 14.4w 24v DC 120LED RGB IP20 Chasing LED Strip" at bounding box center [38, 152] width 63 height 9
paste input "74212 - 2 Channel SPI Repeater"
type input "HCP-74212 - 2 Channel SPI Repeater"
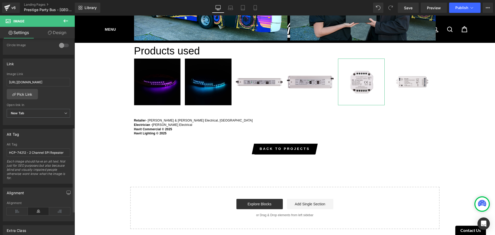
click at [54, 142] on div "Alt Tag HCP-74212 - 2 Channel SPI Repeater Alt Tag HCP-74212 - 2 Channel SPI Re…" at bounding box center [38, 156] width 71 height 55
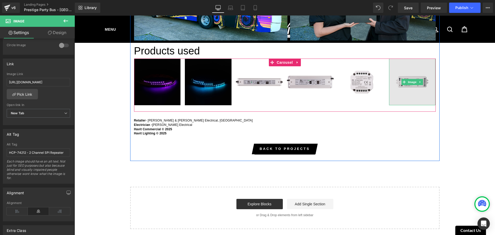
click at [411, 79] on img at bounding box center [412, 81] width 47 height 47
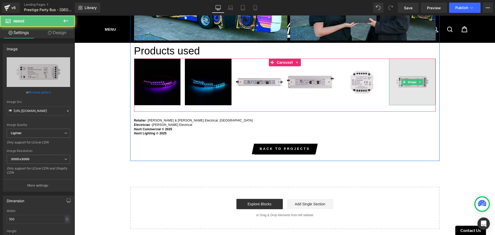
click at [410, 82] on img at bounding box center [412, 81] width 47 height 47
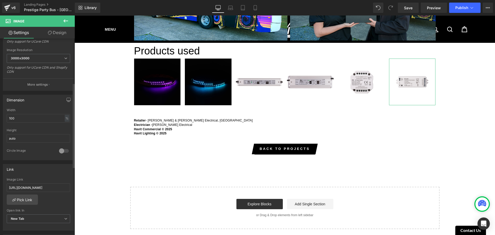
scroll to position [103, 0]
click at [29, 183] on input "[URL][DOMAIN_NAME]" at bounding box center [38, 185] width 63 height 9
paste input "77244-wifi-rf-spi-led-strip-receiver"
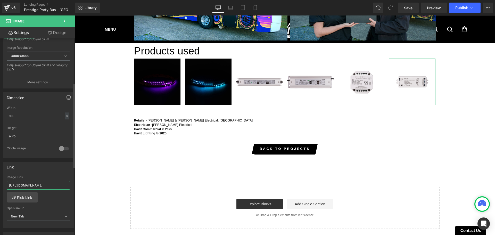
scroll to position [0, 64]
type input "https://havitcommercial.com.au/products/hcp-77244-wifi-rf-spi-led-strip-receiver"
click at [39, 170] on div "Link" at bounding box center [38, 167] width 71 height 10
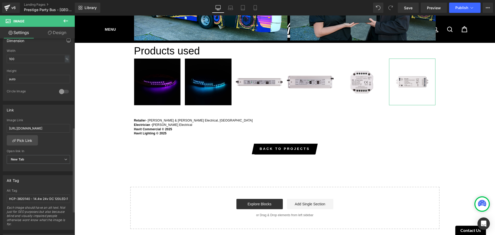
scroll to position [206, 0]
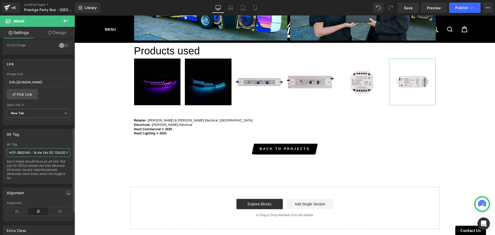
click at [46, 153] on input "HCP-3820140 - 14.4w 24v DC 120LED RGB IP20 Chasing LED Strip" at bounding box center [38, 152] width 63 height 9
paste input "77244 - WIFI + RF SPI LED Strip Receiver"
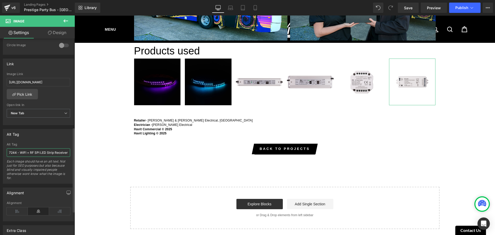
type input "HCP-77244 - WIFI + RF SPI LED Strip Receiver"
click at [51, 143] on div "Alt Tag" at bounding box center [38, 145] width 63 height 4
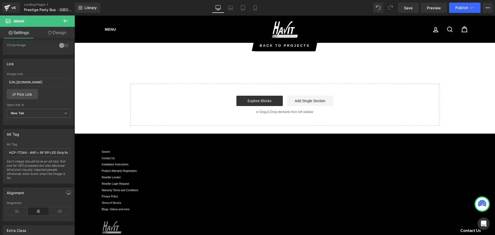
scroll to position [923, 0]
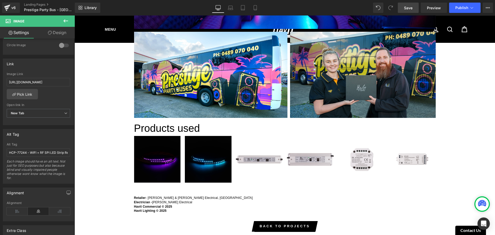
click at [415, 10] on link "Save" at bounding box center [408, 8] width 21 height 10
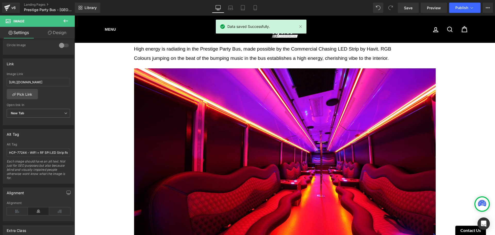
scroll to position [278, 0]
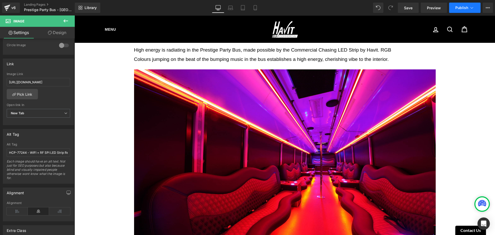
click at [459, 7] on span "Publish" at bounding box center [461, 8] width 13 height 4
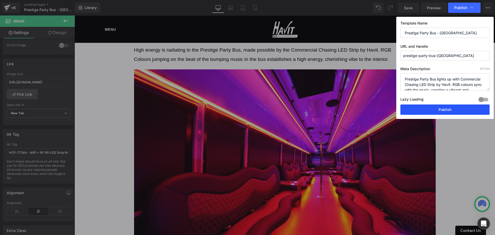
click at [440, 111] on button "Publish" at bounding box center [444, 109] width 89 height 10
